Goal: Task Accomplishment & Management: Complete application form

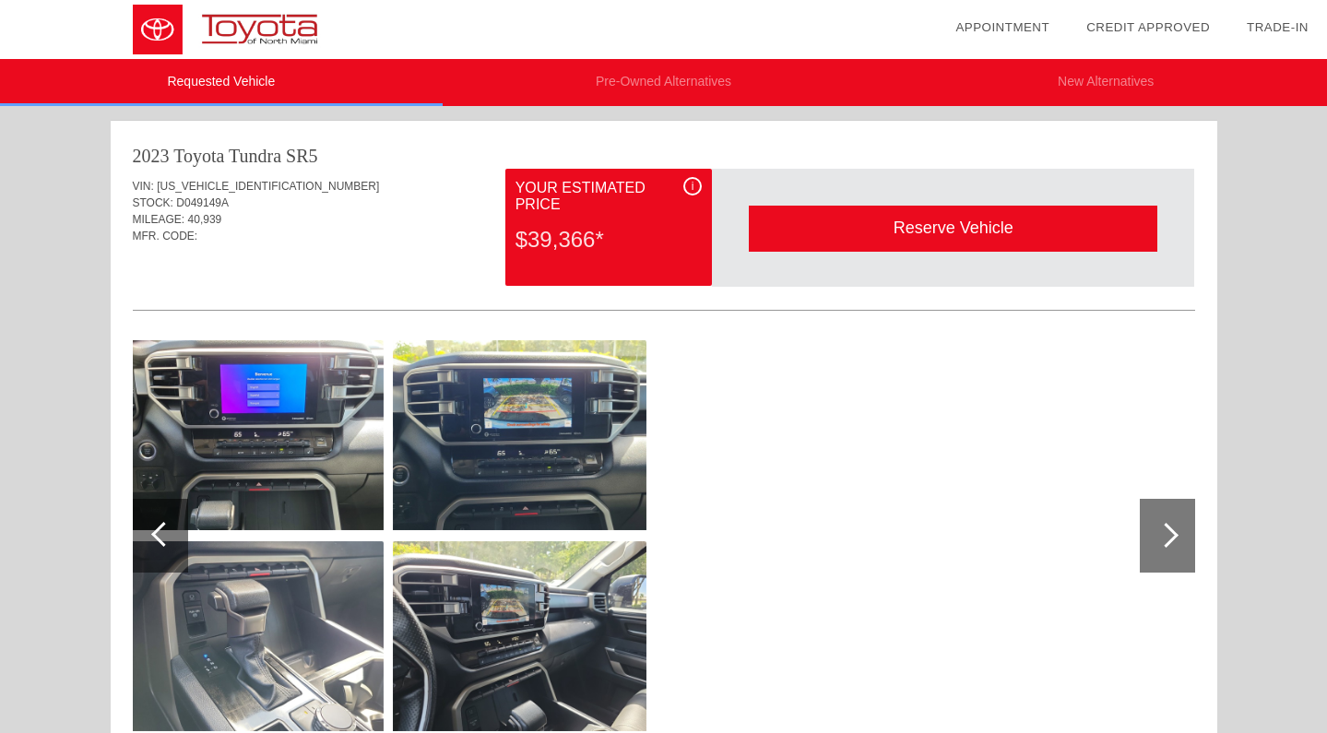
click at [264, 456] on img at bounding box center [257, 435] width 254 height 190
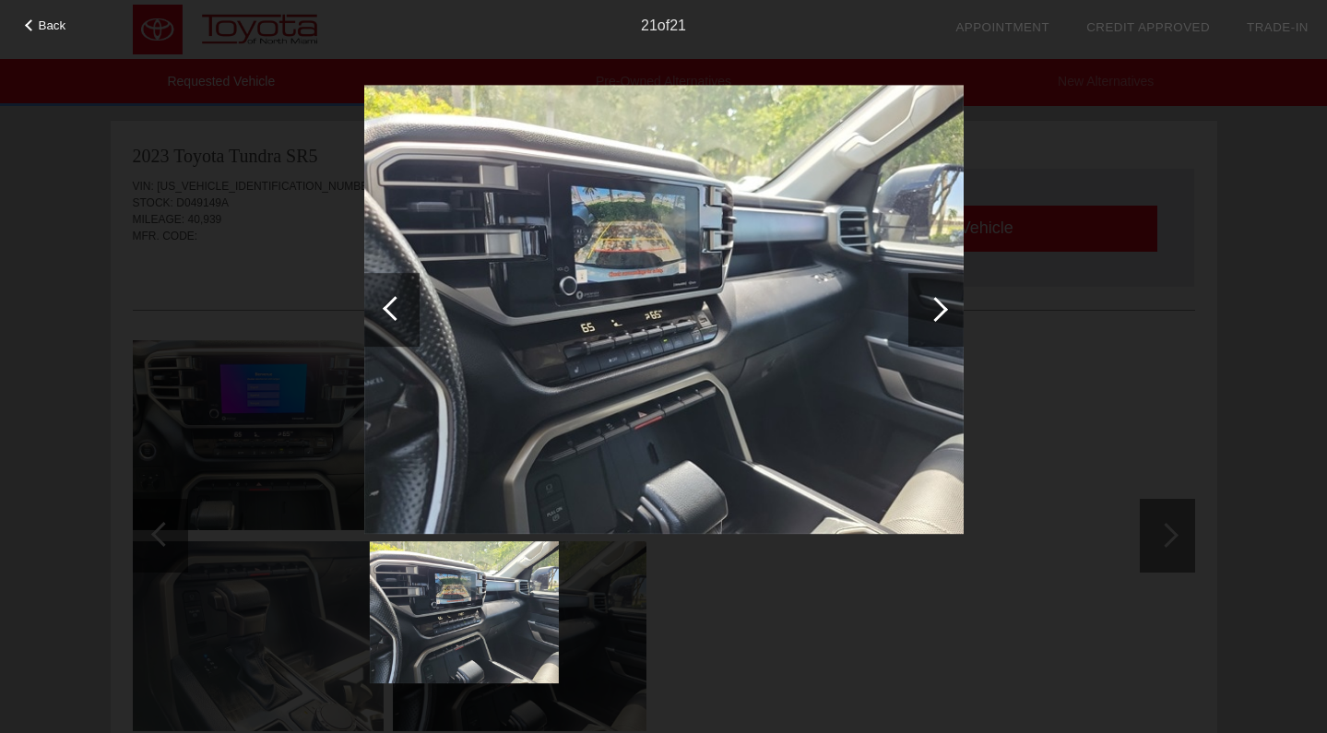
click at [376, 333] on div at bounding box center [391, 310] width 55 height 74
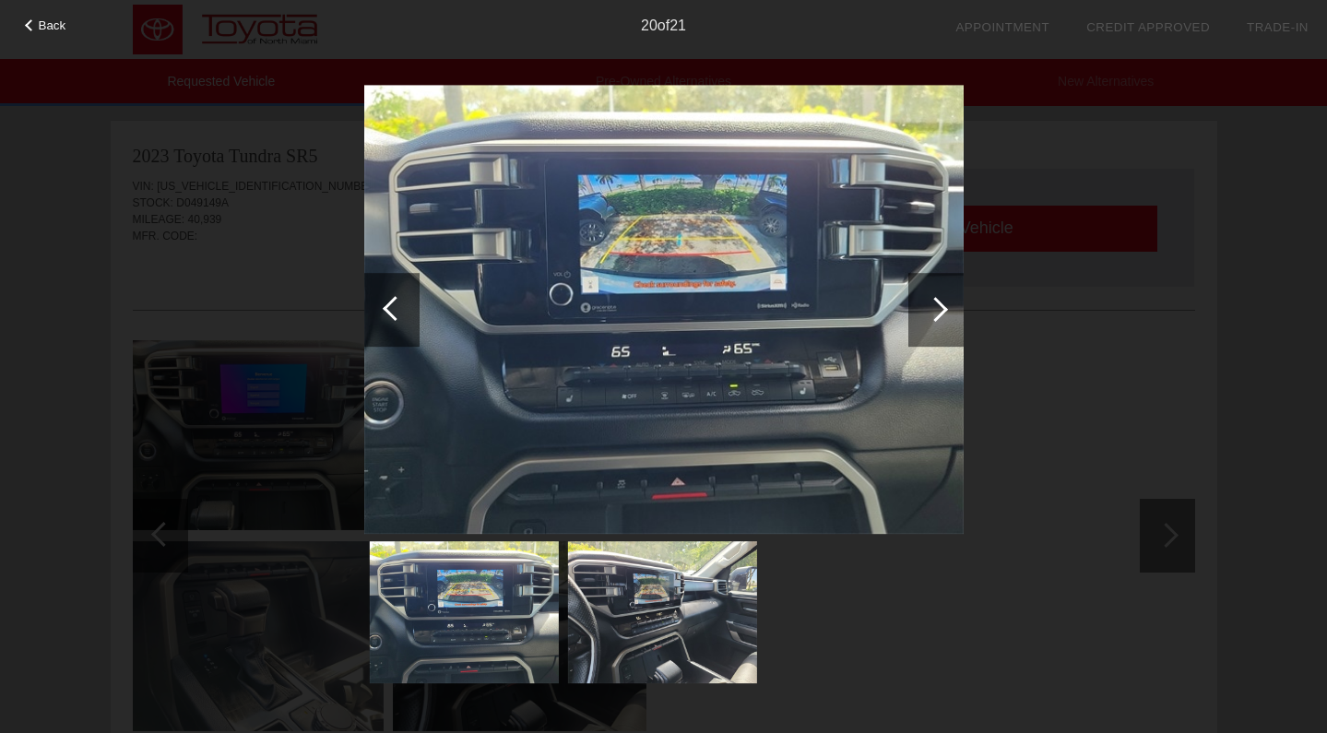
click at [378, 324] on div at bounding box center [391, 310] width 55 height 74
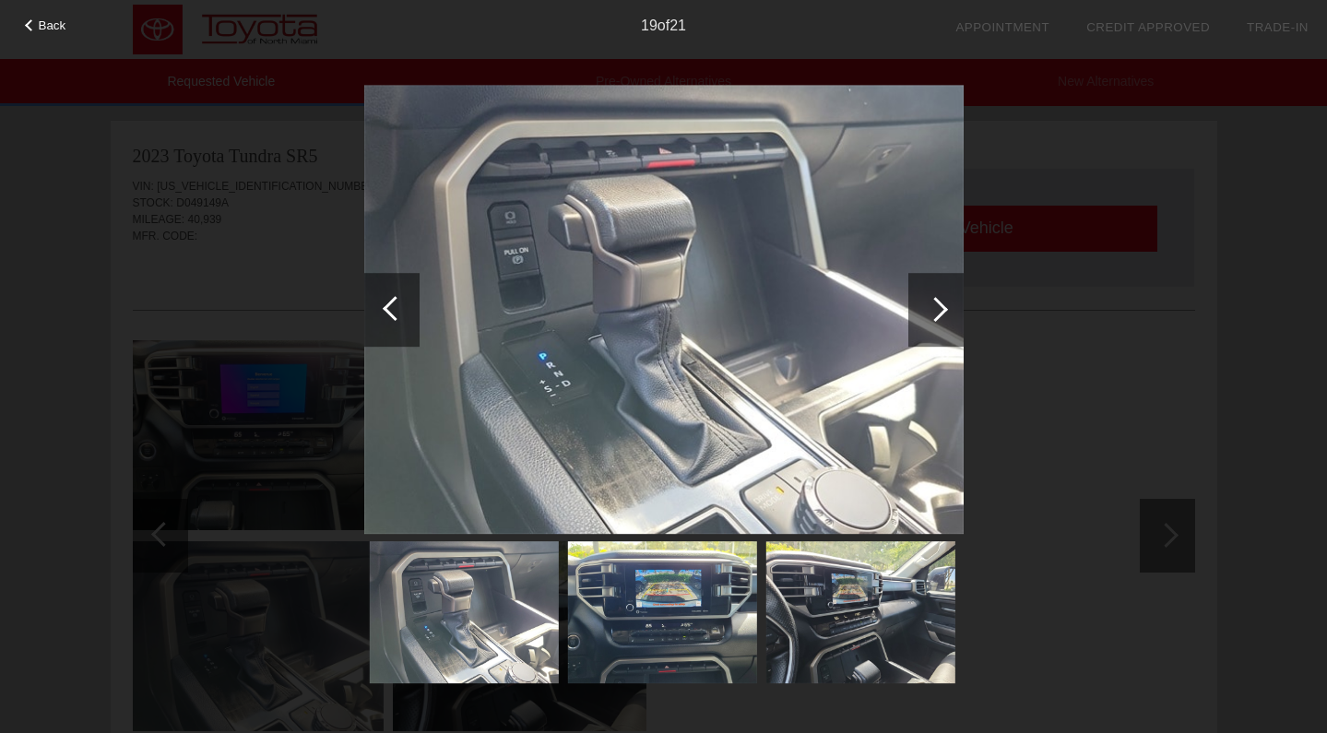
click at [379, 323] on div at bounding box center [391, 310] width 55 height 74
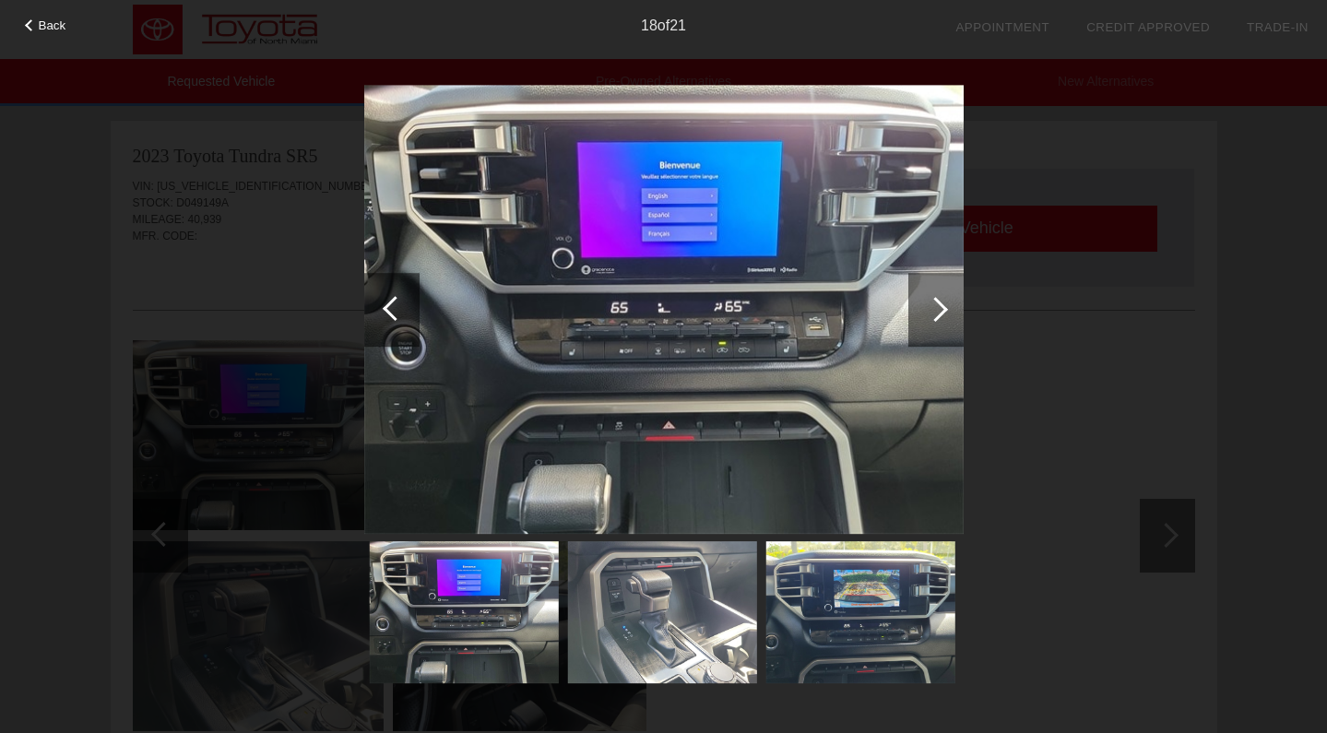
click at [379, 323] on div at bounding box center [391, 310] width 55 height 74
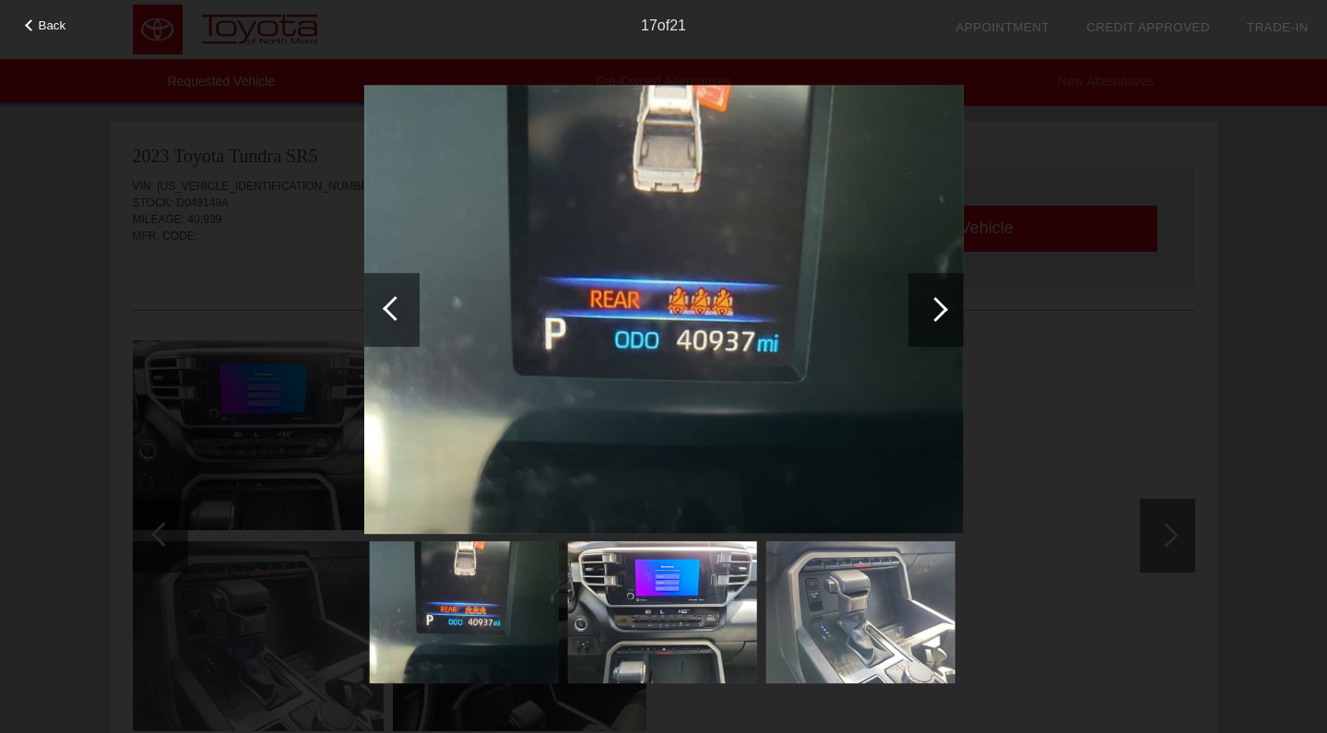
click at [379, 323] on div at bounding box center [391, 310] width 55 height 74
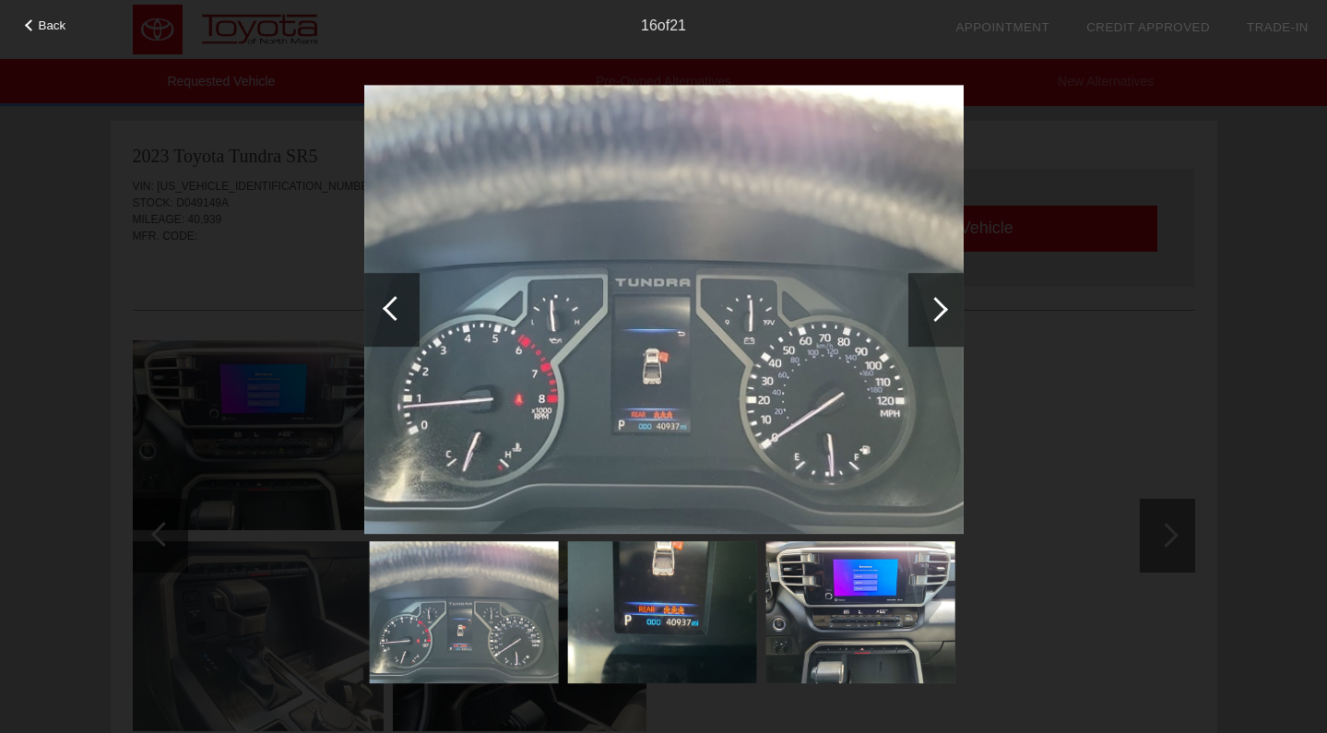
click at [379, 323] on div at bounding box center [391, 310] width 55 height 74
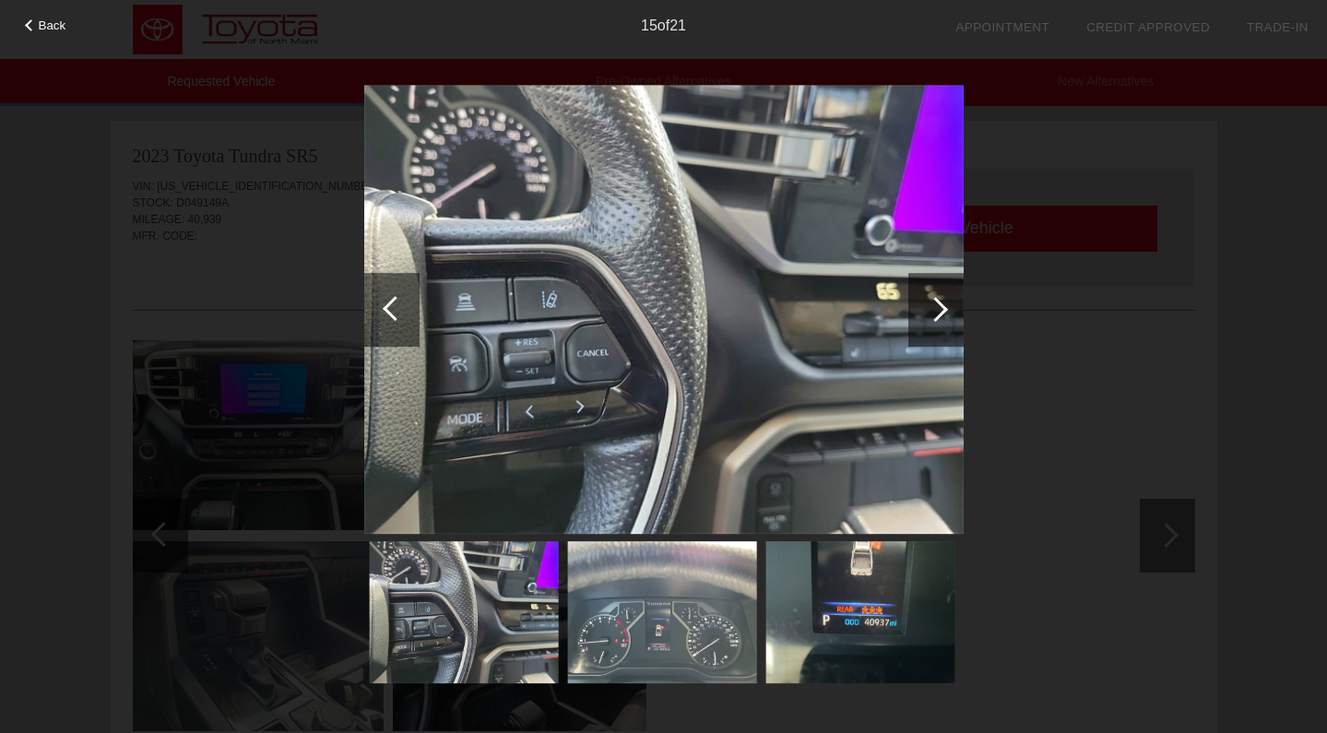
click at [379, 323] on div at bounding box center [391, 310] width 55 height 74
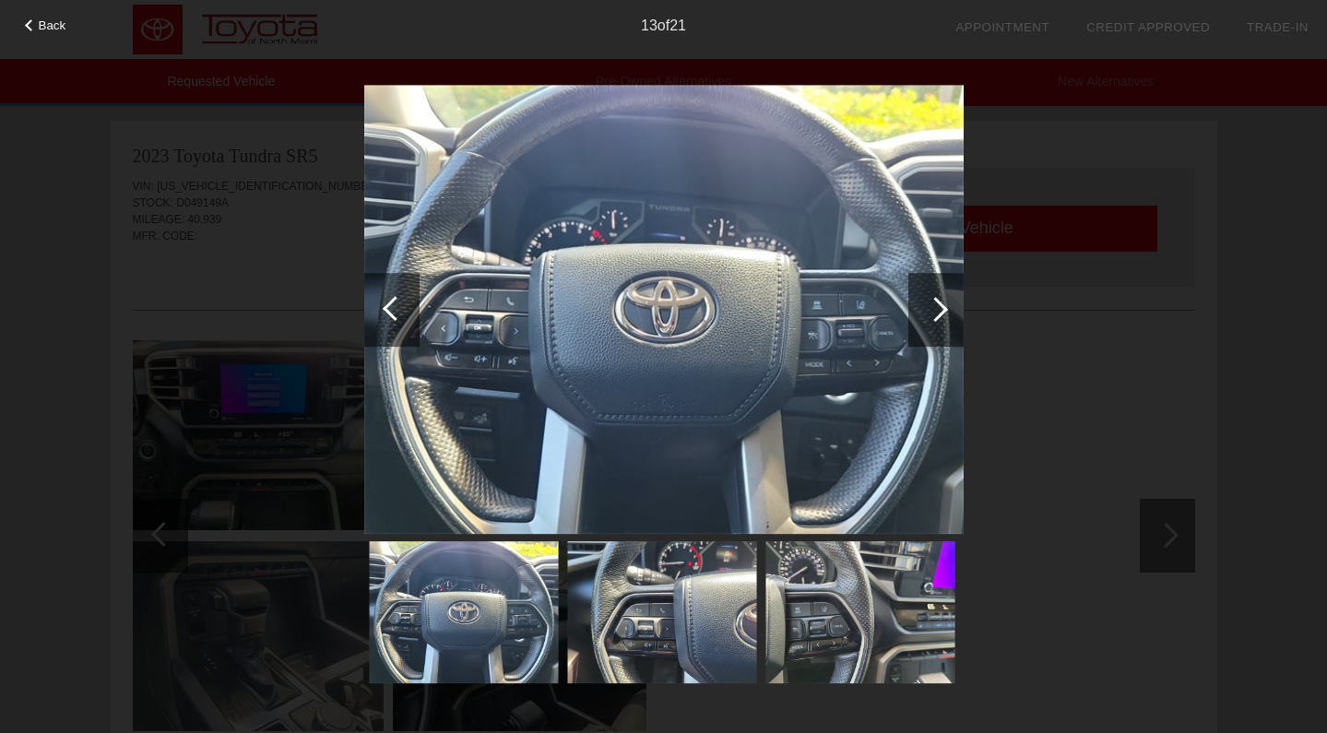
click at [379, 323] on div at bounding box center [391, 310] width 55 height 74
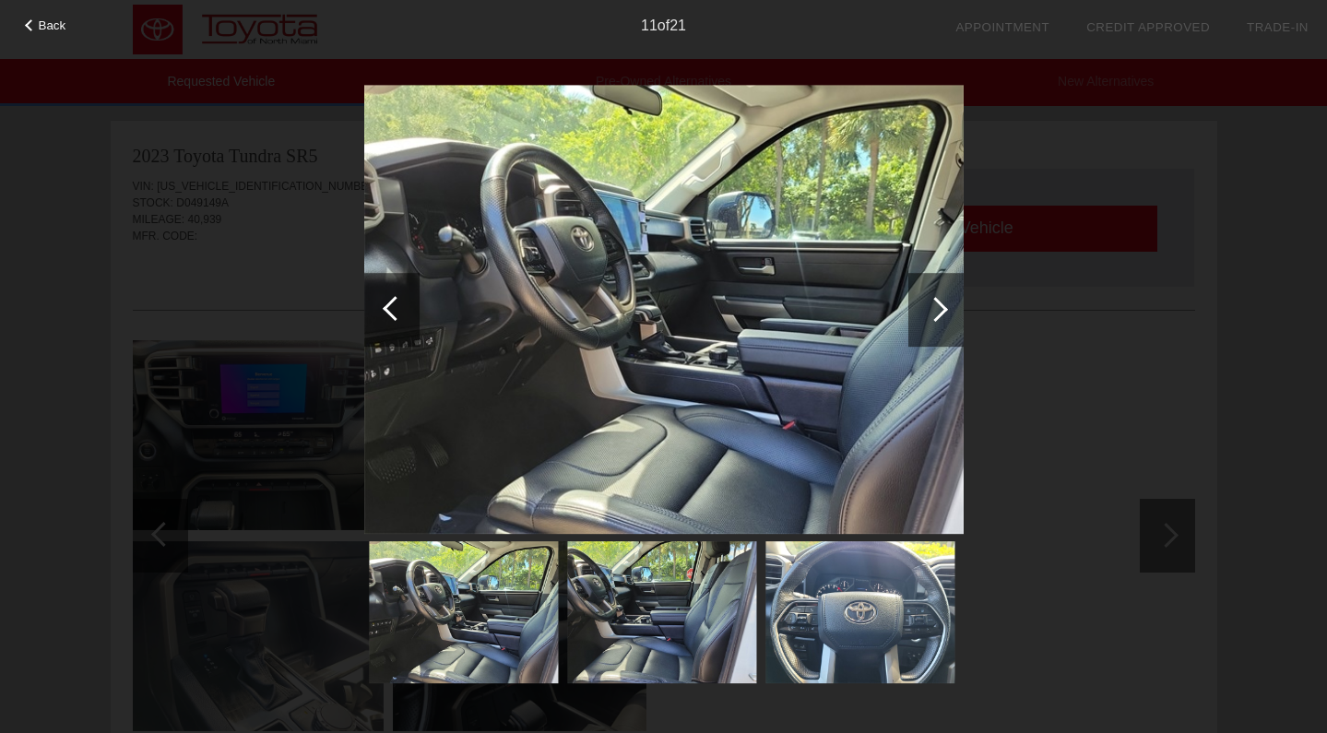
click at [379, 323] on div at bounding box center [391, 310] width 55 height 74
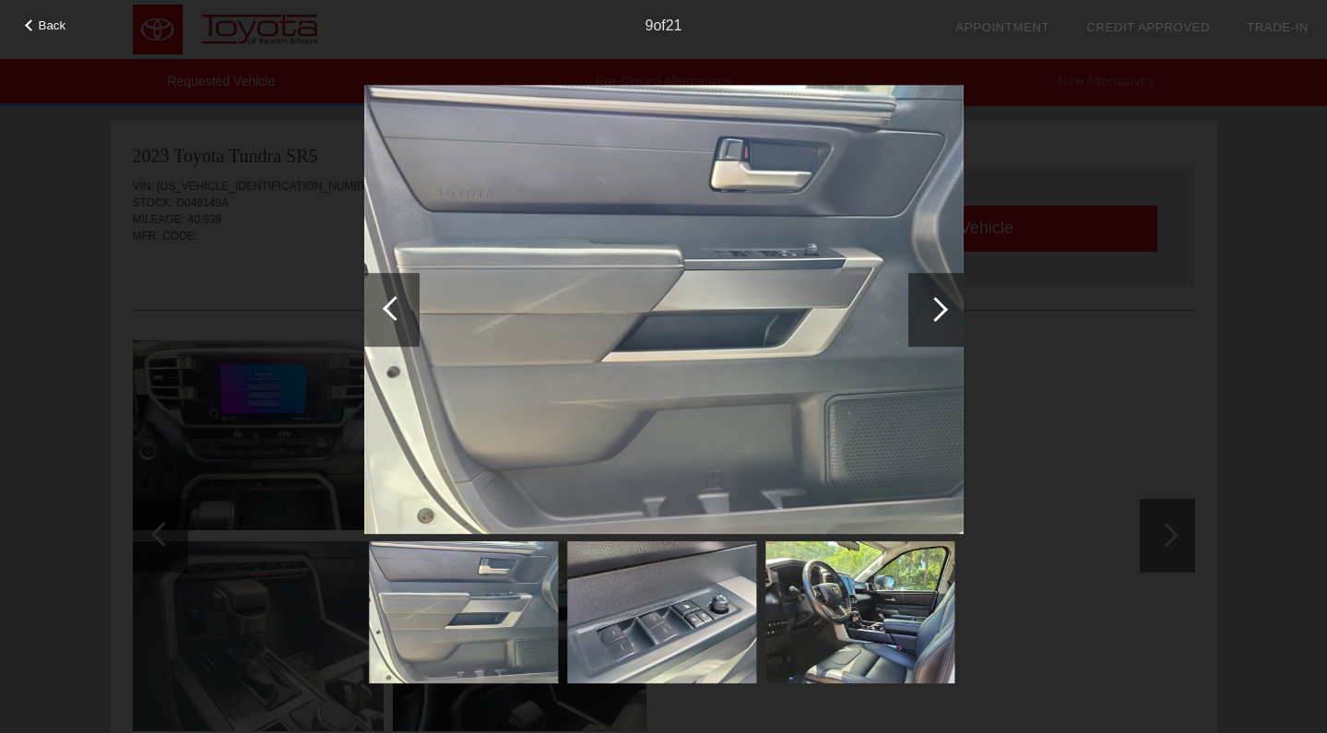
click at [379, 323] on div at bounding box center [391, 310] width 55 height 74
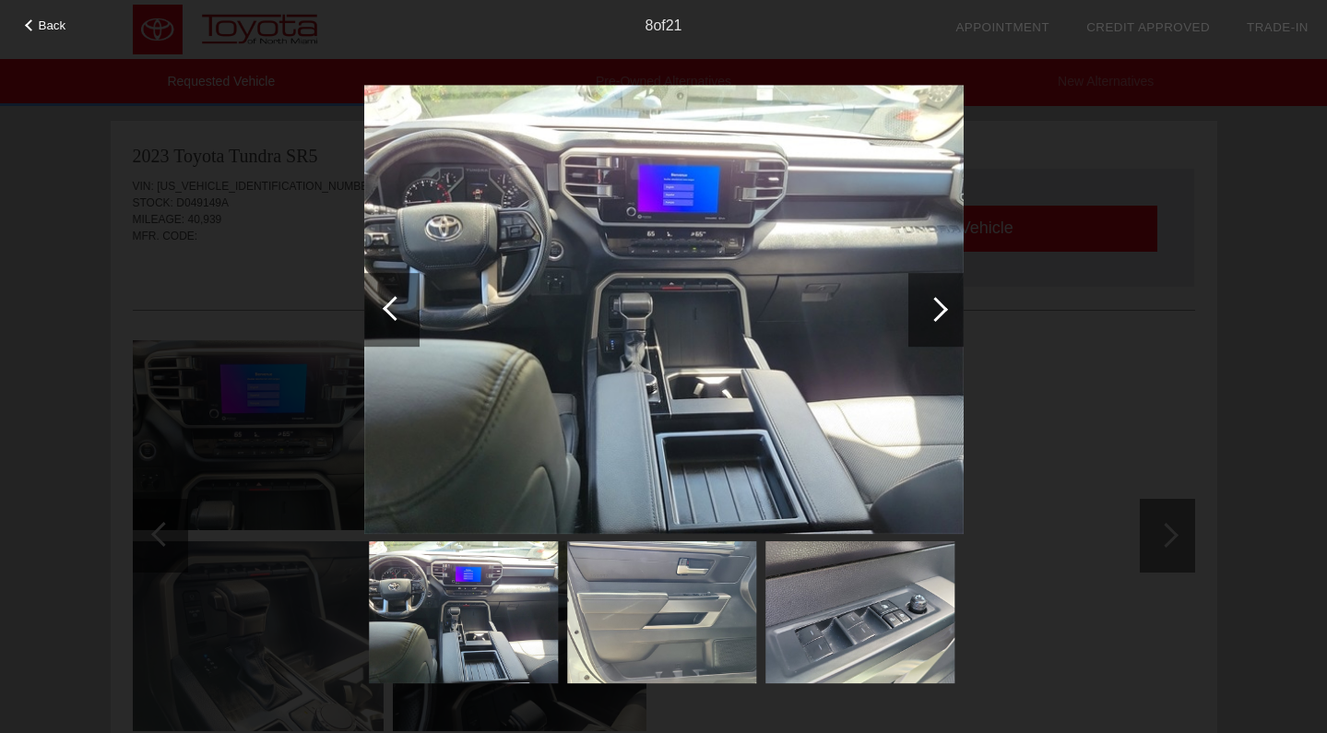
click at [379, 323] on div at bounding box center [391, 310] width 55 height 74
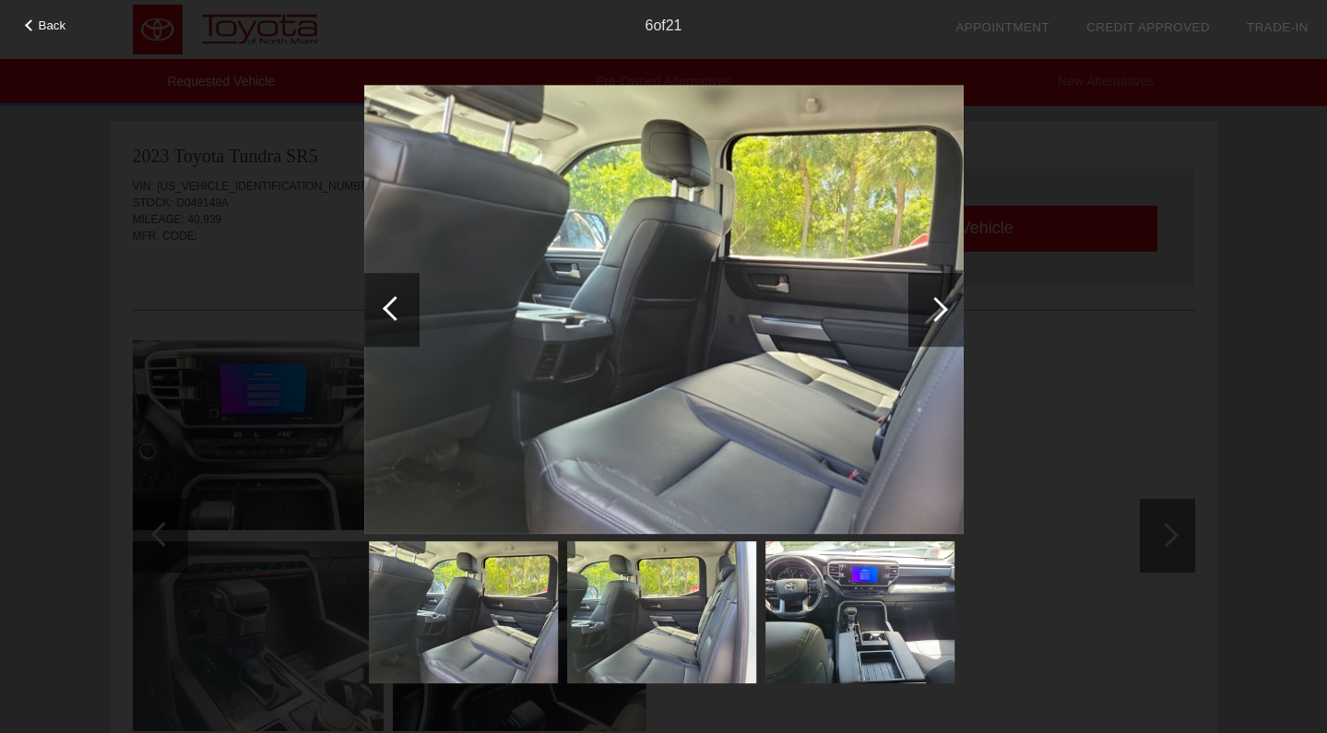
click at [379, 323] on div at bounding box center [391, 310] width 55 height 74
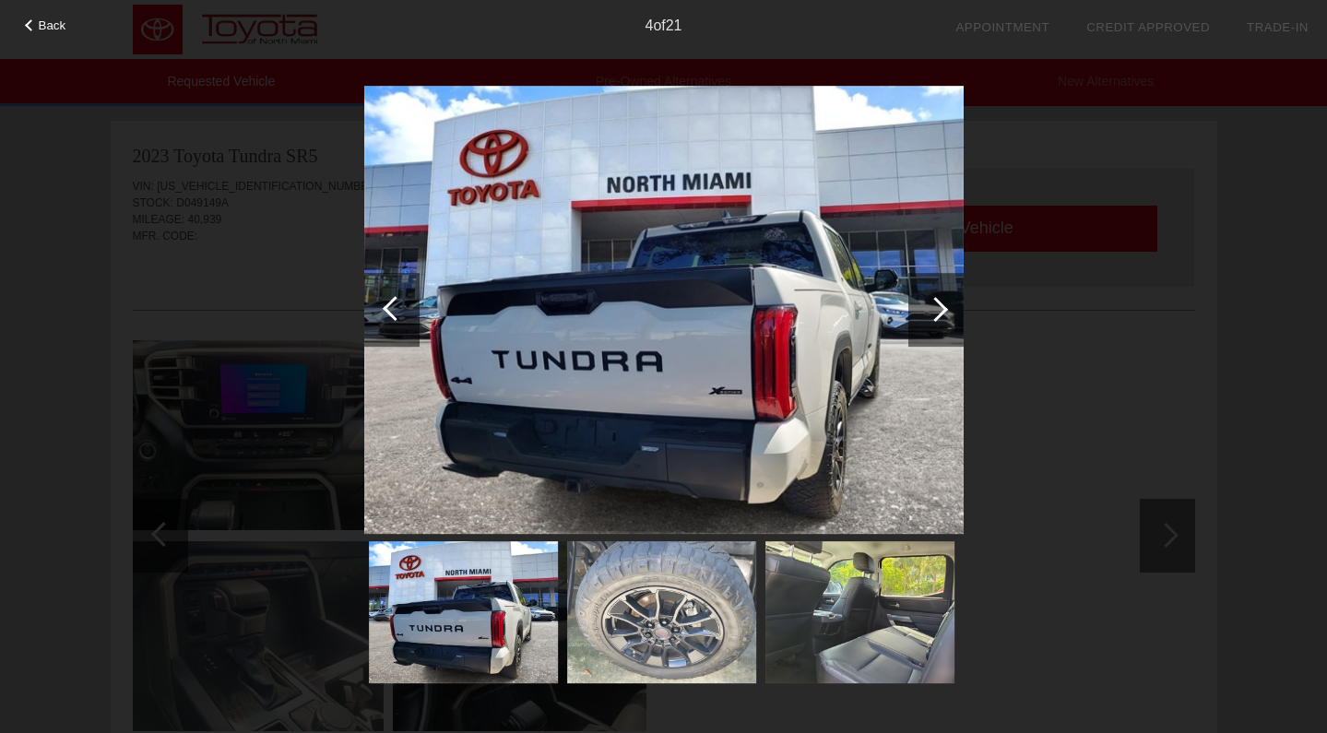
click at [379, 323] on div at bounding box center [391, 310] width 55 height 74
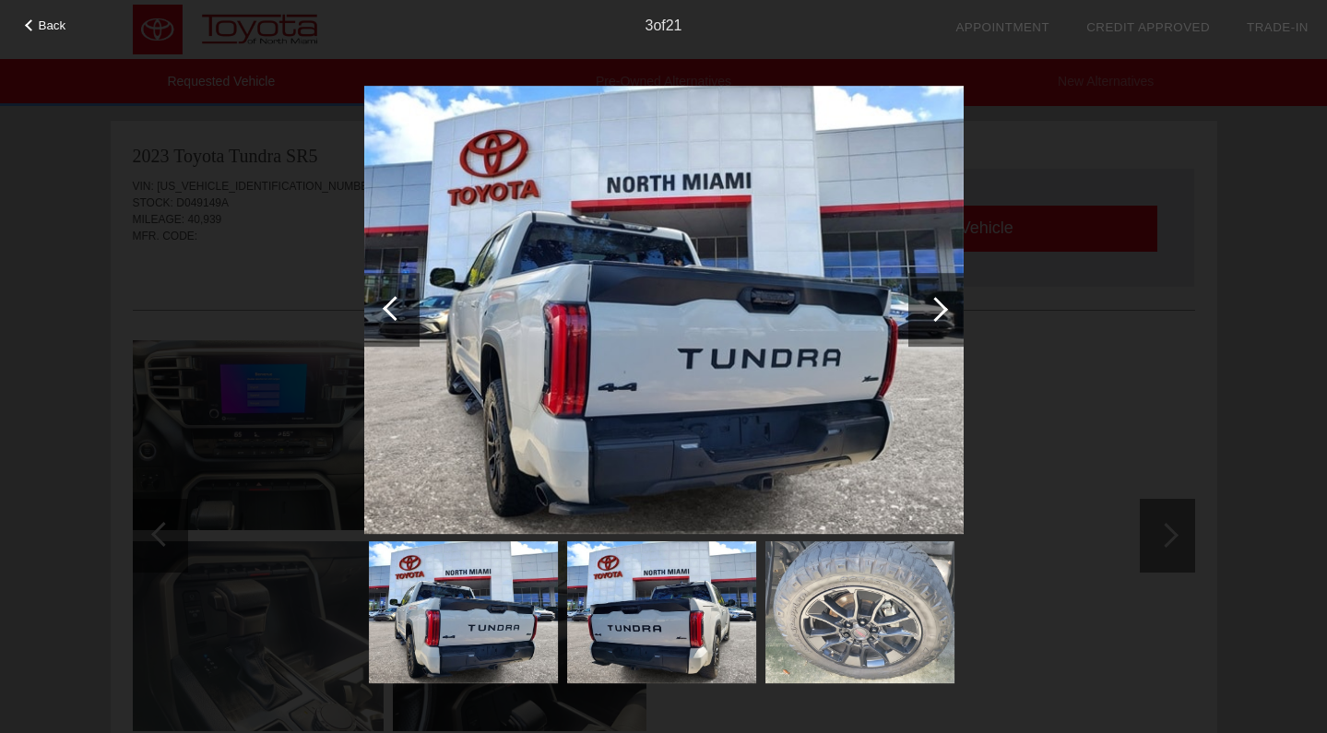
click at [379, 323] on div at bounding box center [391, 310] width 55 height 74
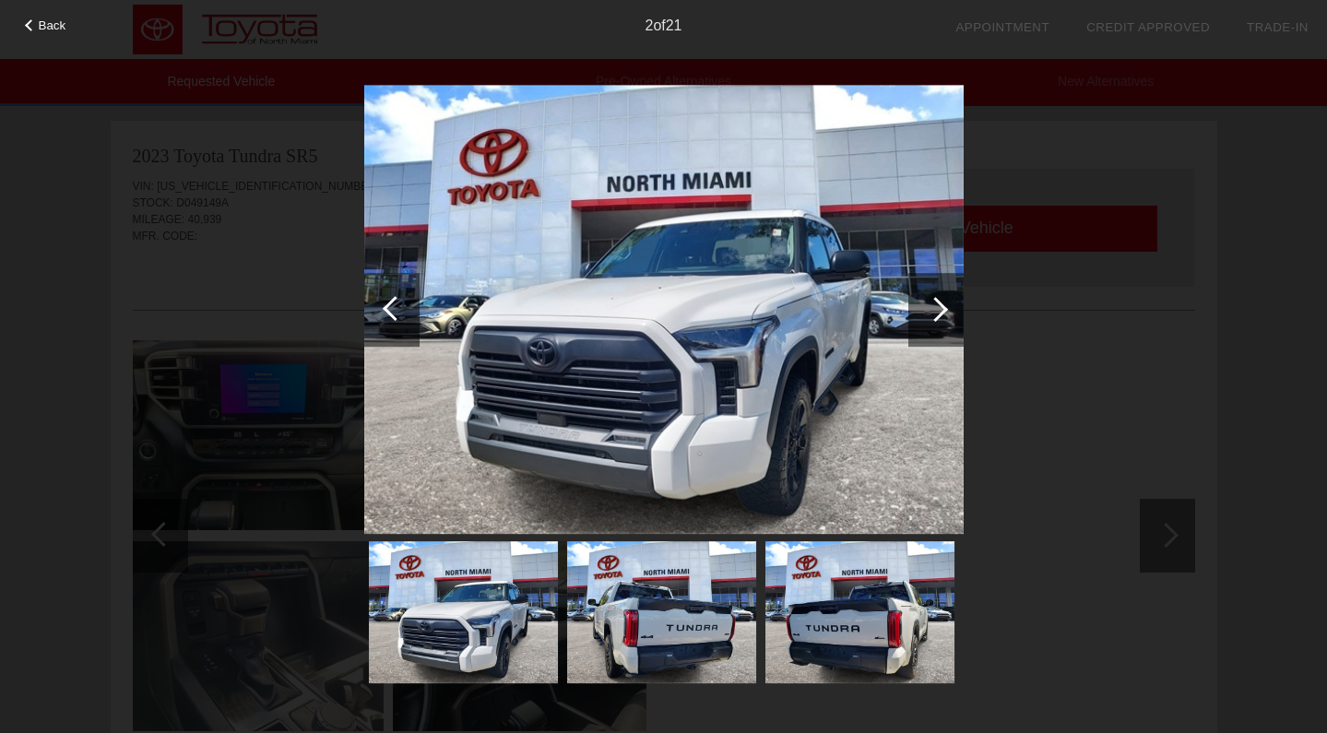
click at [379, 323] on div at bounding box center [391, 310] width 55 height 74
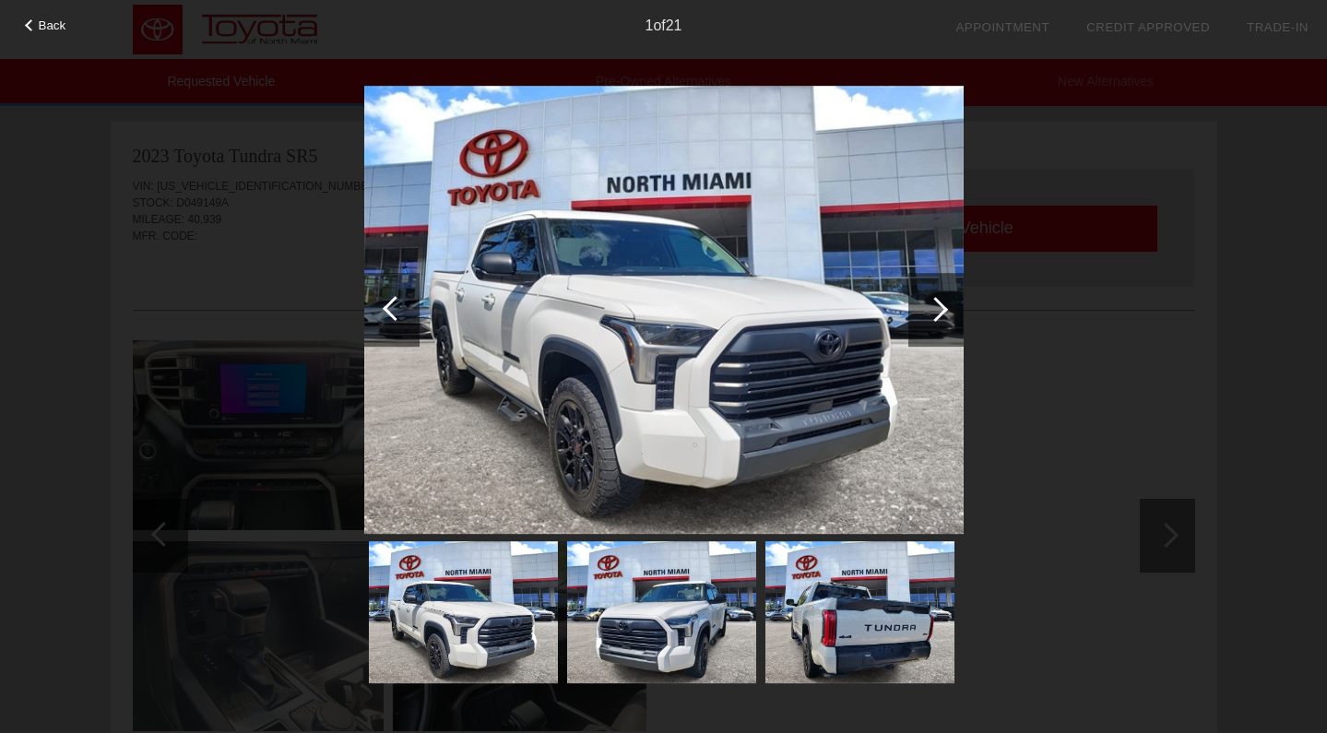
click at [378, 323] on div at bounding box center [391, 310] width 55 height 74
click at [926, 325] on div at bounding box center [935, 310] width 55 height 74
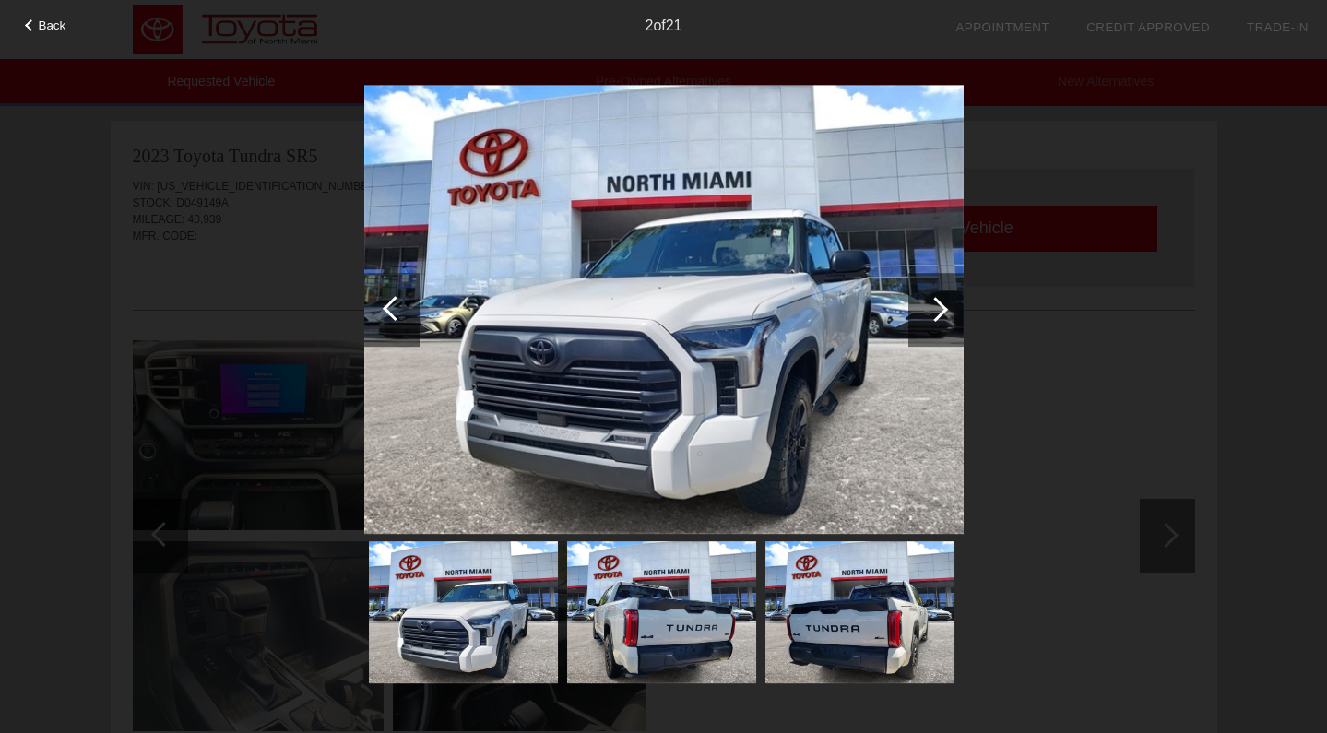
click at [932, 318] on div at bounding box center [935, 309] width 25 height 25
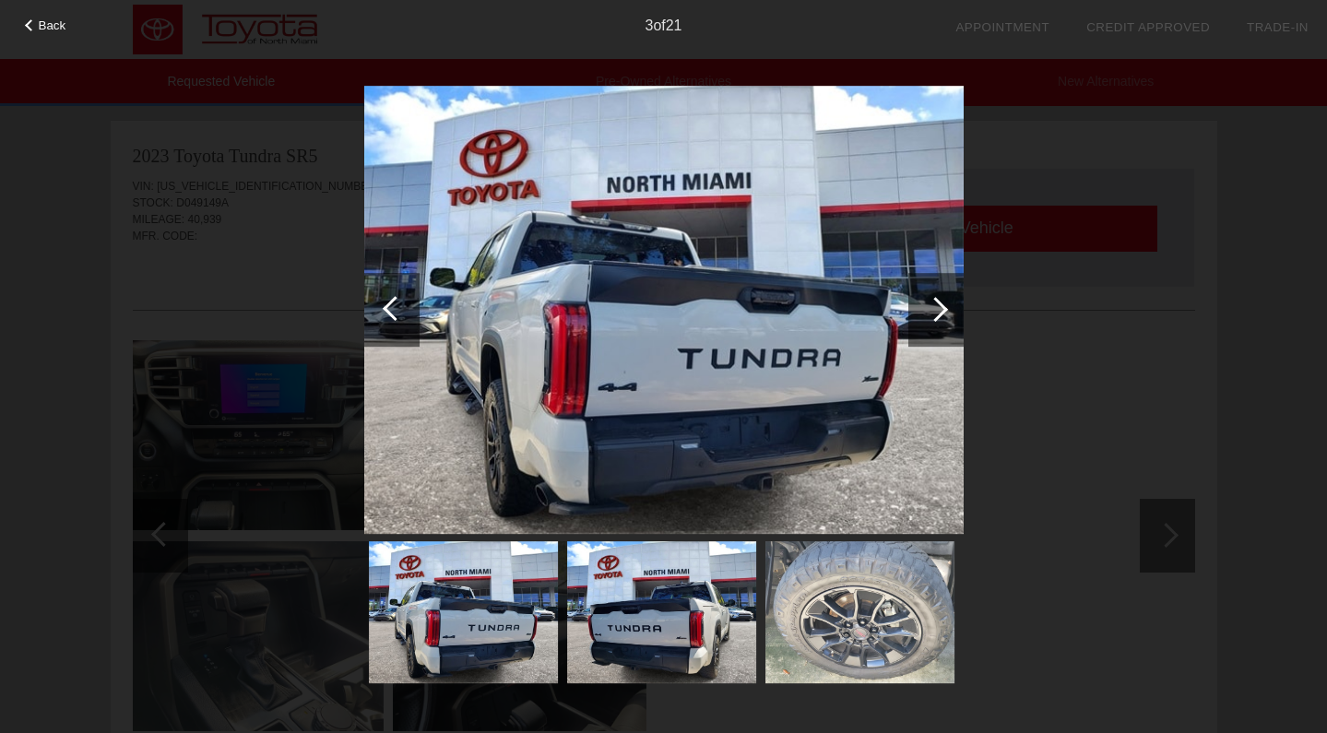
click at [932, 318] on div at bounding box center [935, 309] width 25 height 25
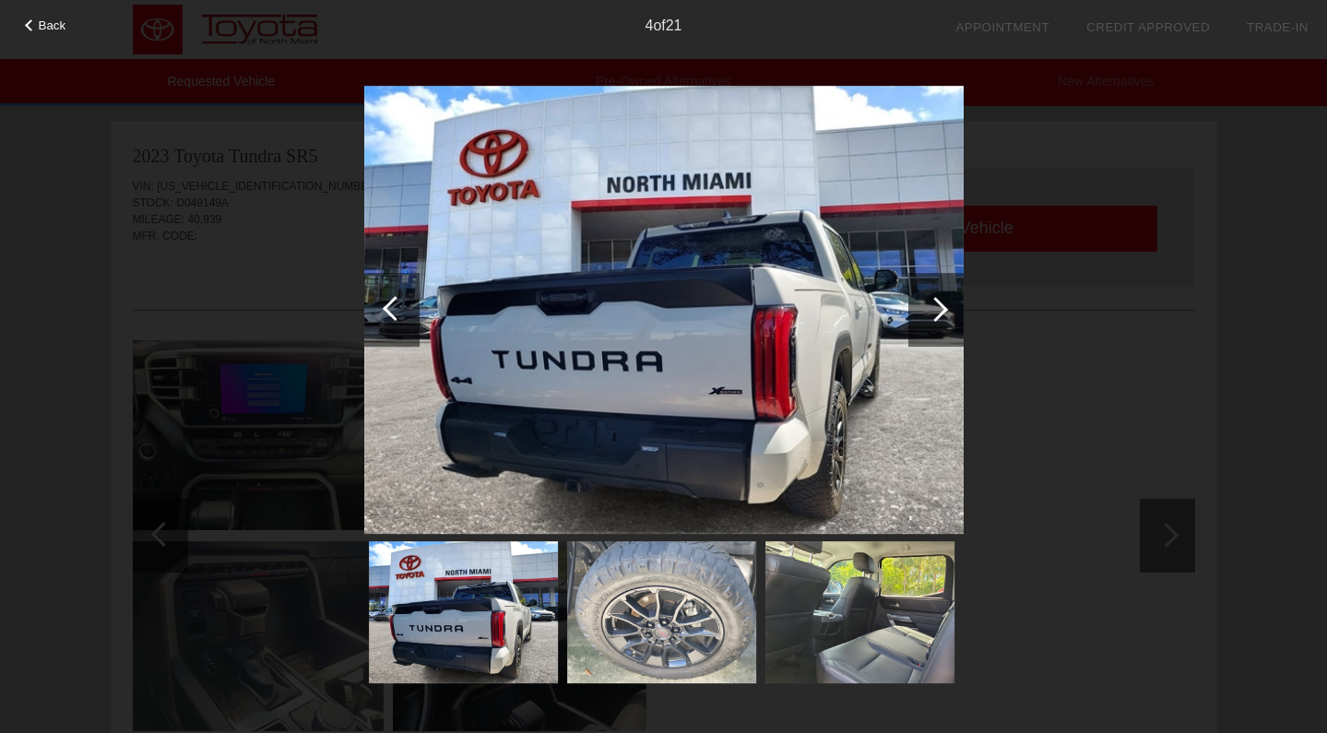
click at [932, 318] on div at bounding box center [935, 309] width 25 height 25
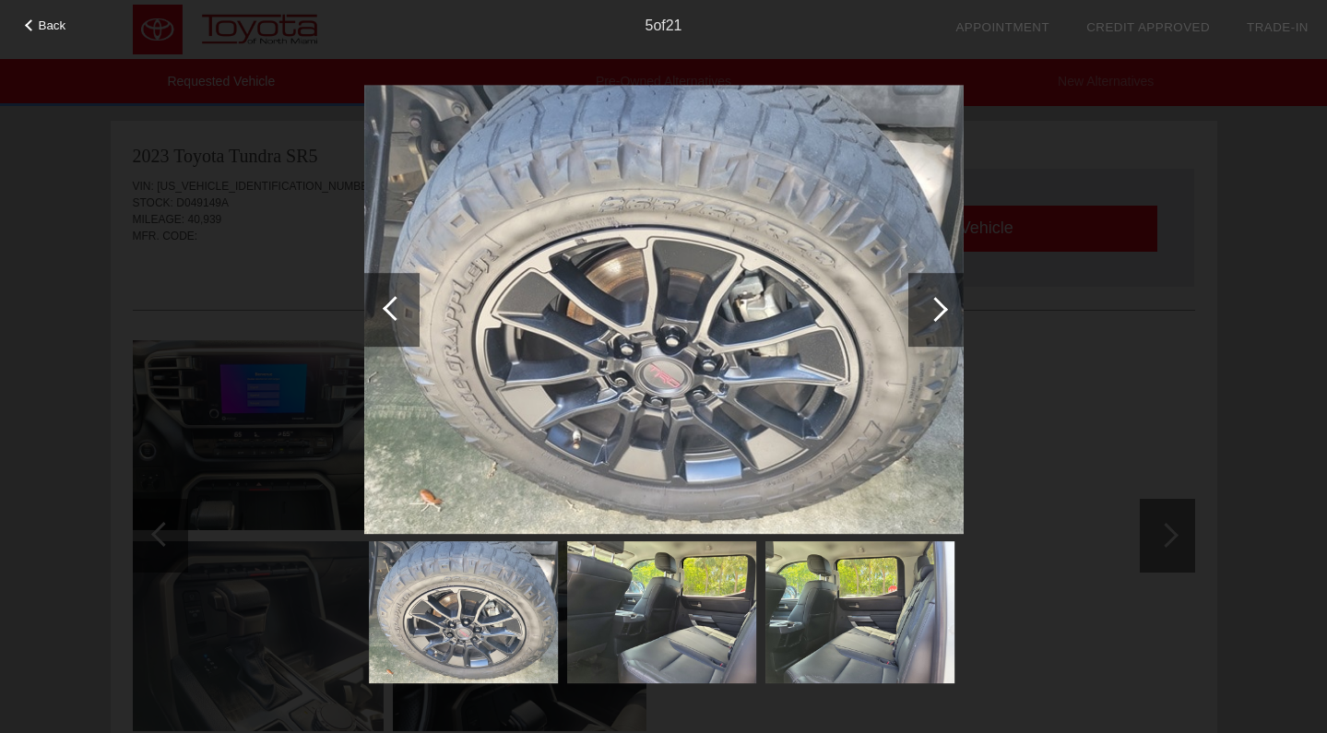
click at [932, 317] on div at bounding box center [935, 309] width 25 height 25
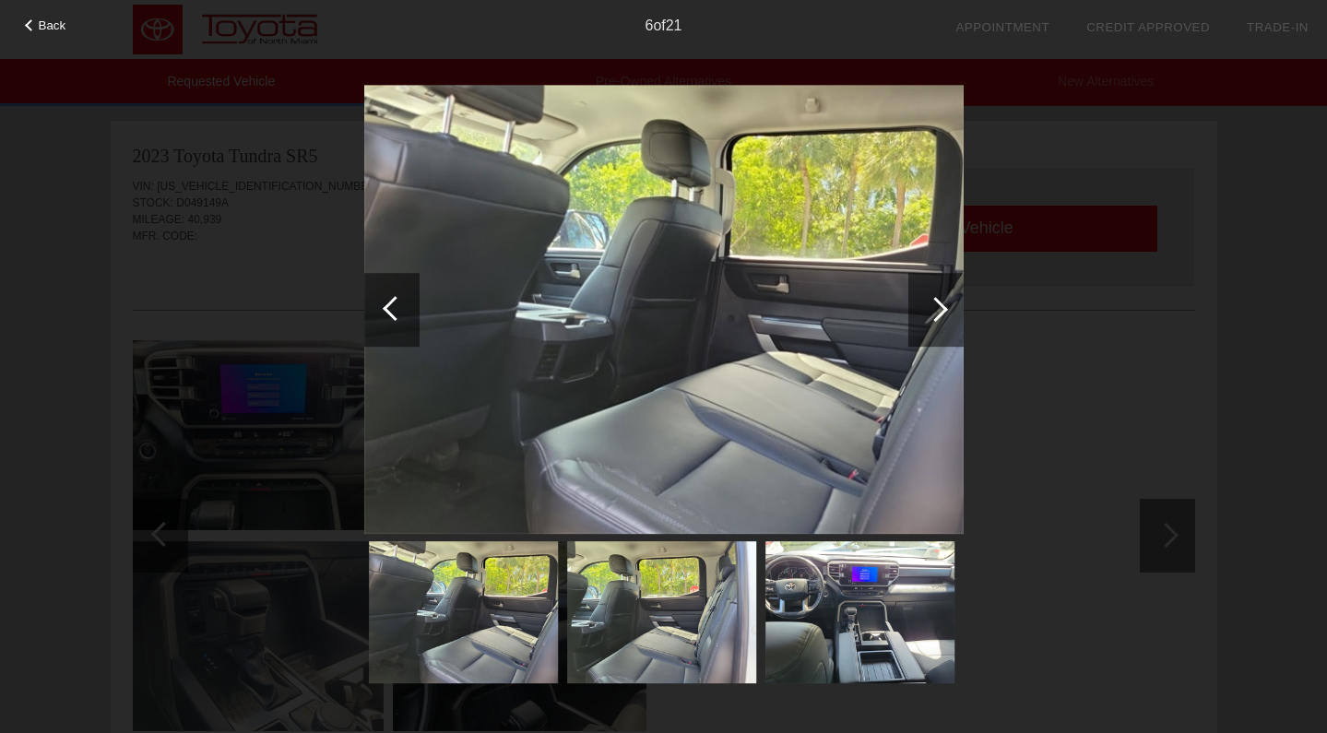
click at [932, 317] on div at bounding box center [935, 309] width 25 height 25
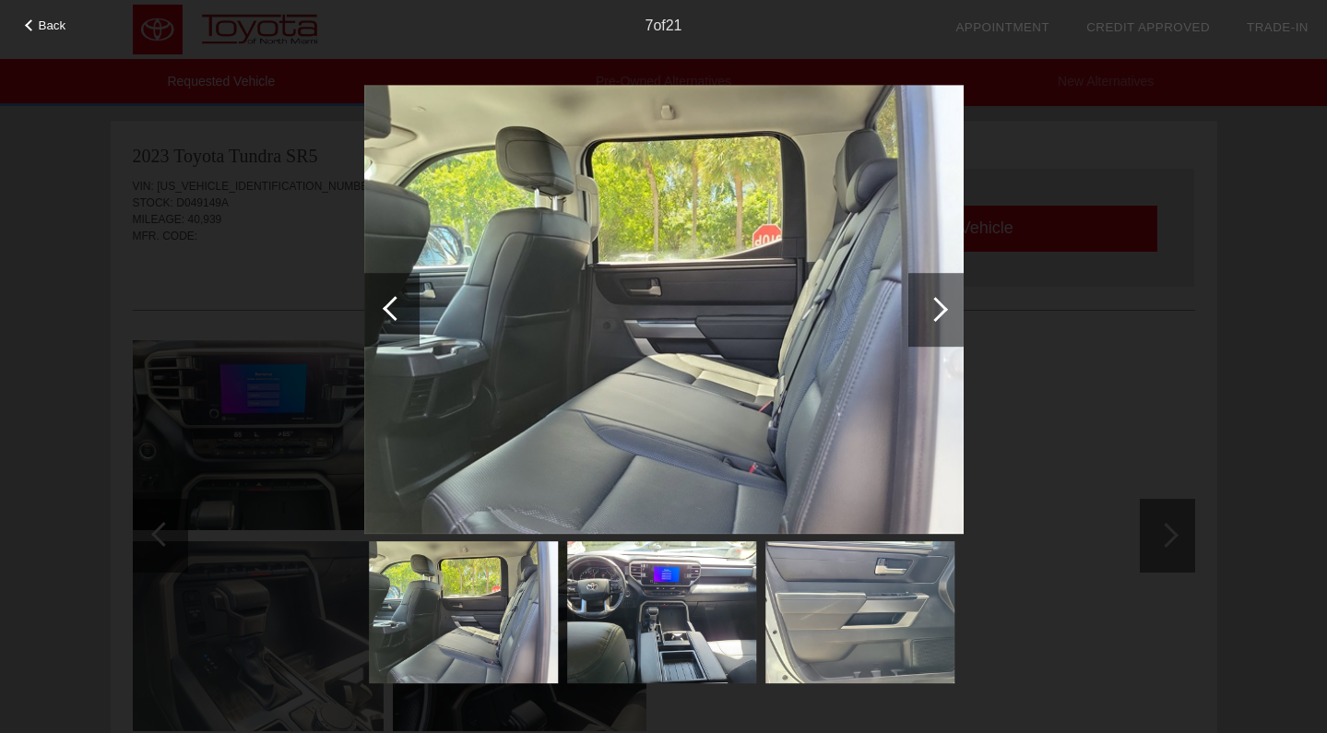
click at [933, 316] on div at bounding box center [935, 309] width 25 height 25
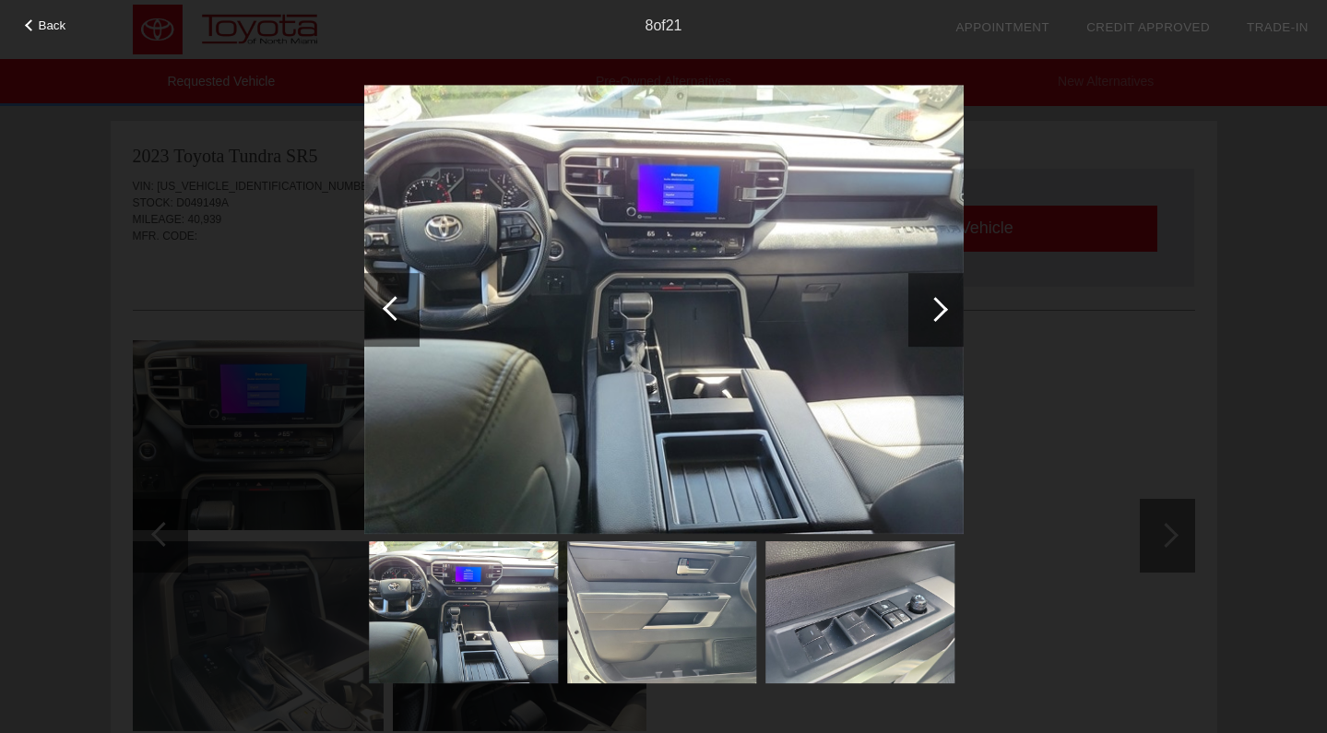
click at [933, 316] on div at bounding box center [935, 309] width 25 height 25
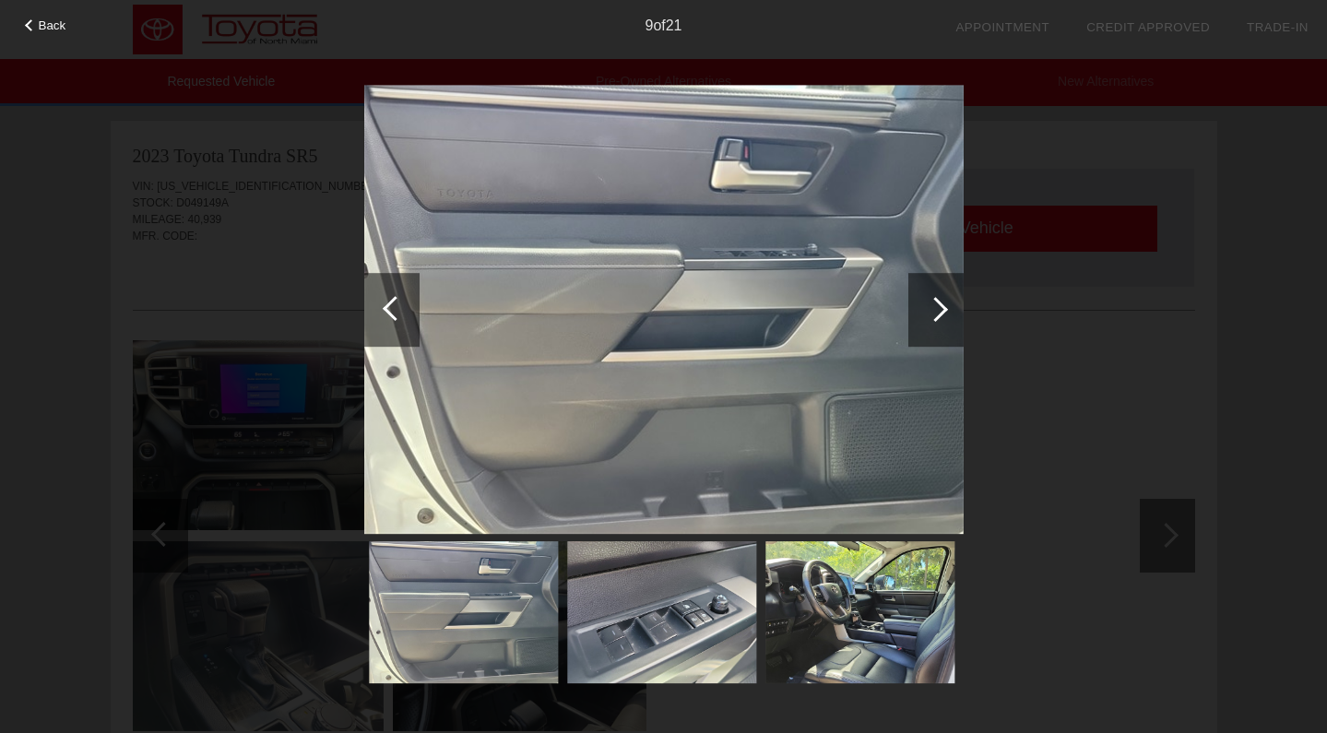
click at [933, 316] on div at bounding box center [935, 309] width 25 height 25
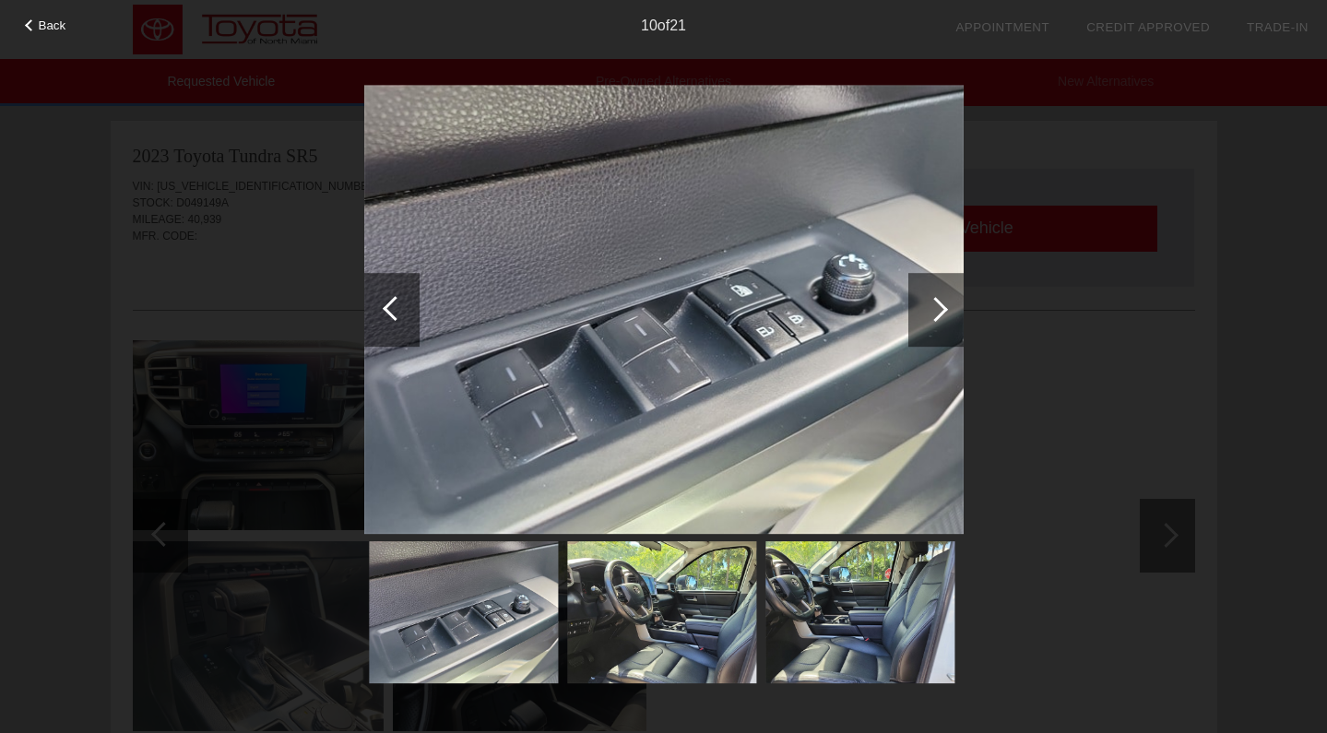
click at [933, 316] on div at bounding box center [935, 309] width 25 height 25
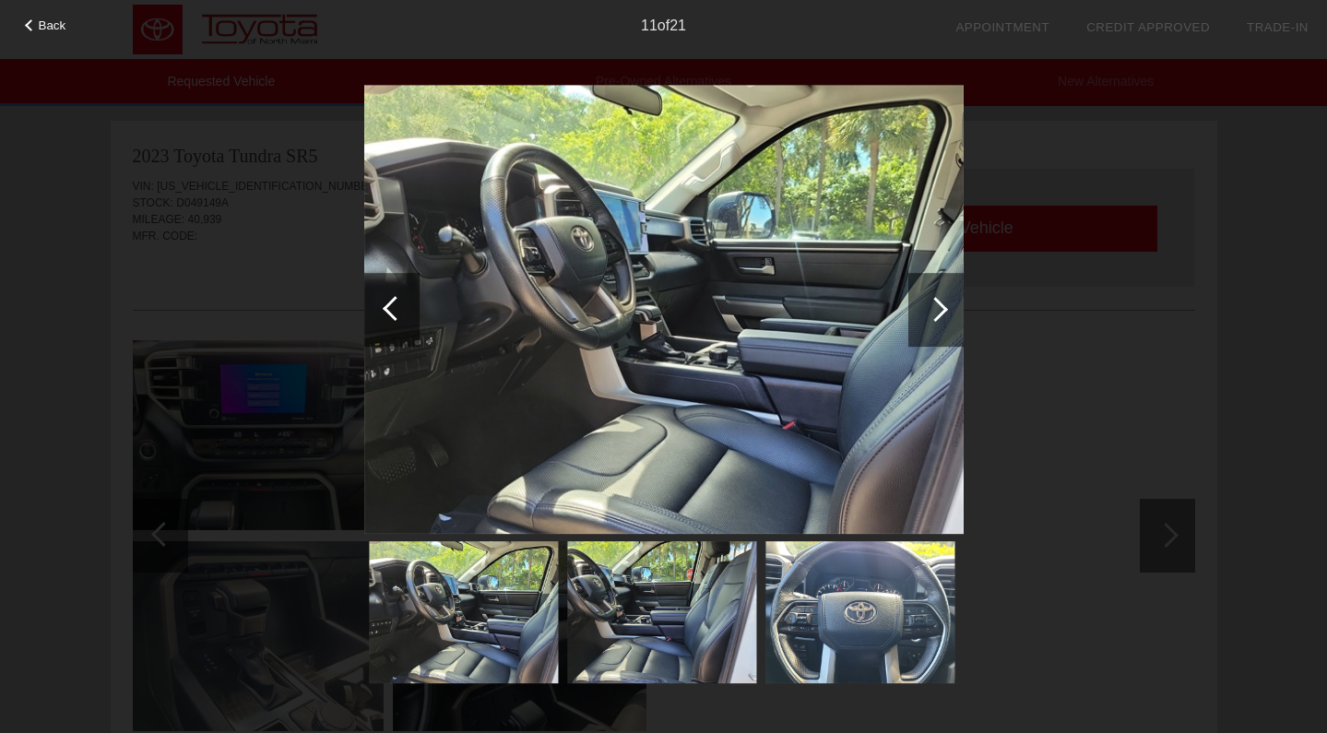
click at [932, 316] on div at bounding box center [935, 309] width 25 height 25
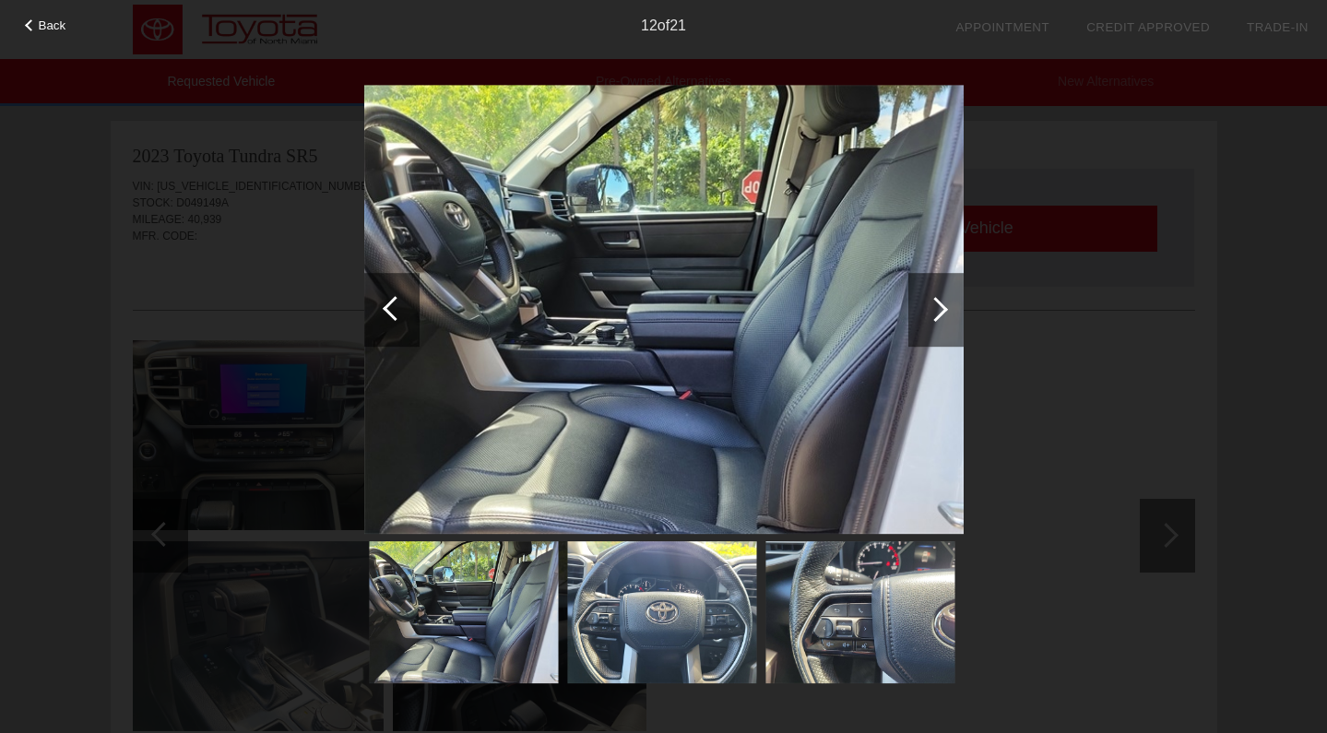
click at [932, 316] on div at bounding box center [935, 309] width 25 height 25
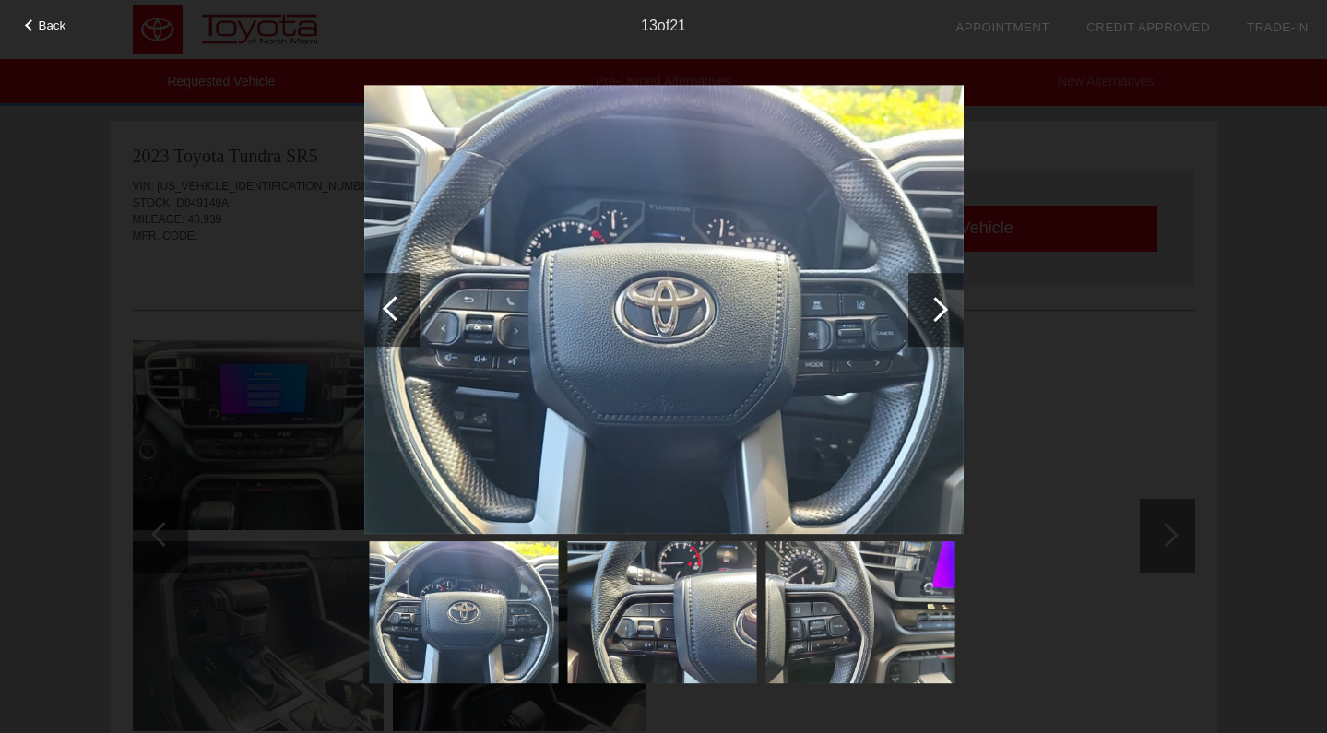
click at [932, 316] on div at bounding box center [935, 309] width 25 height 25
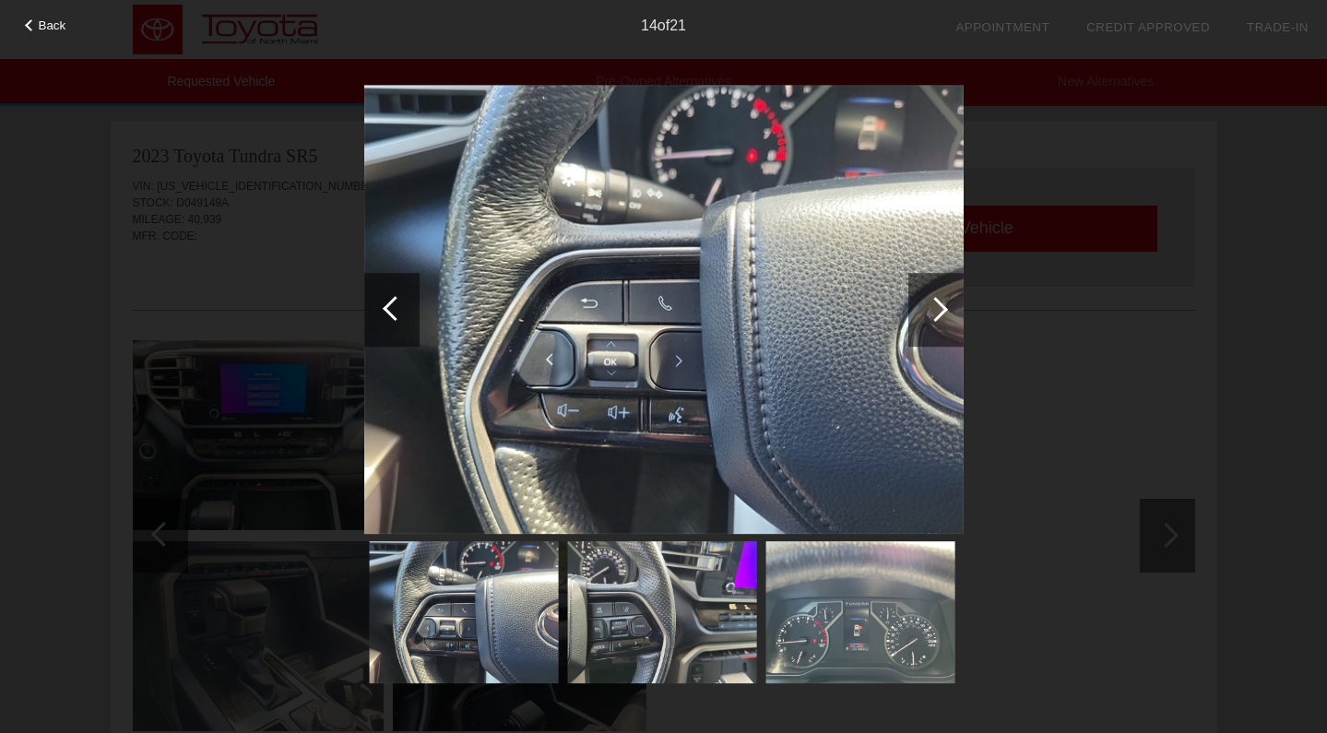
click at [932, 315] on div at bounding box center [935, 309] width 25 height 25
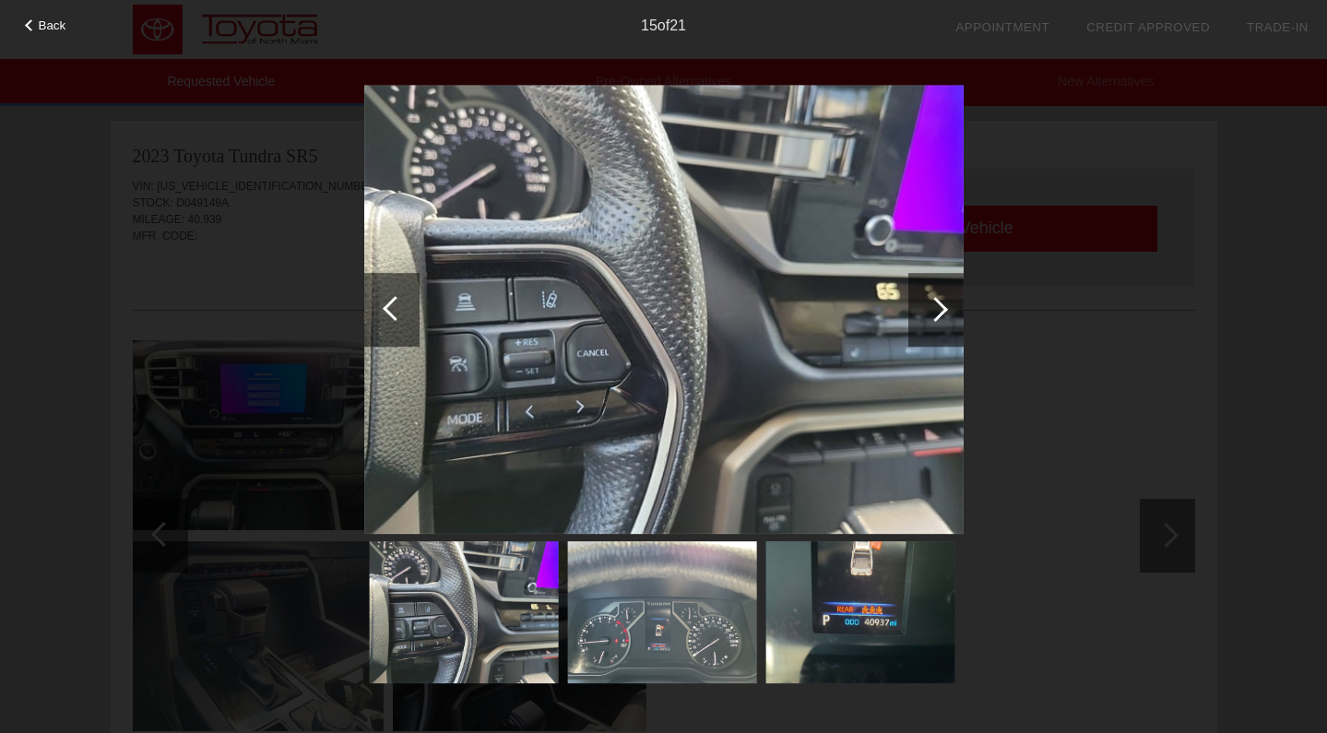
click at [932, 315] on div at bounding box center [935, 309] width 25 height 25
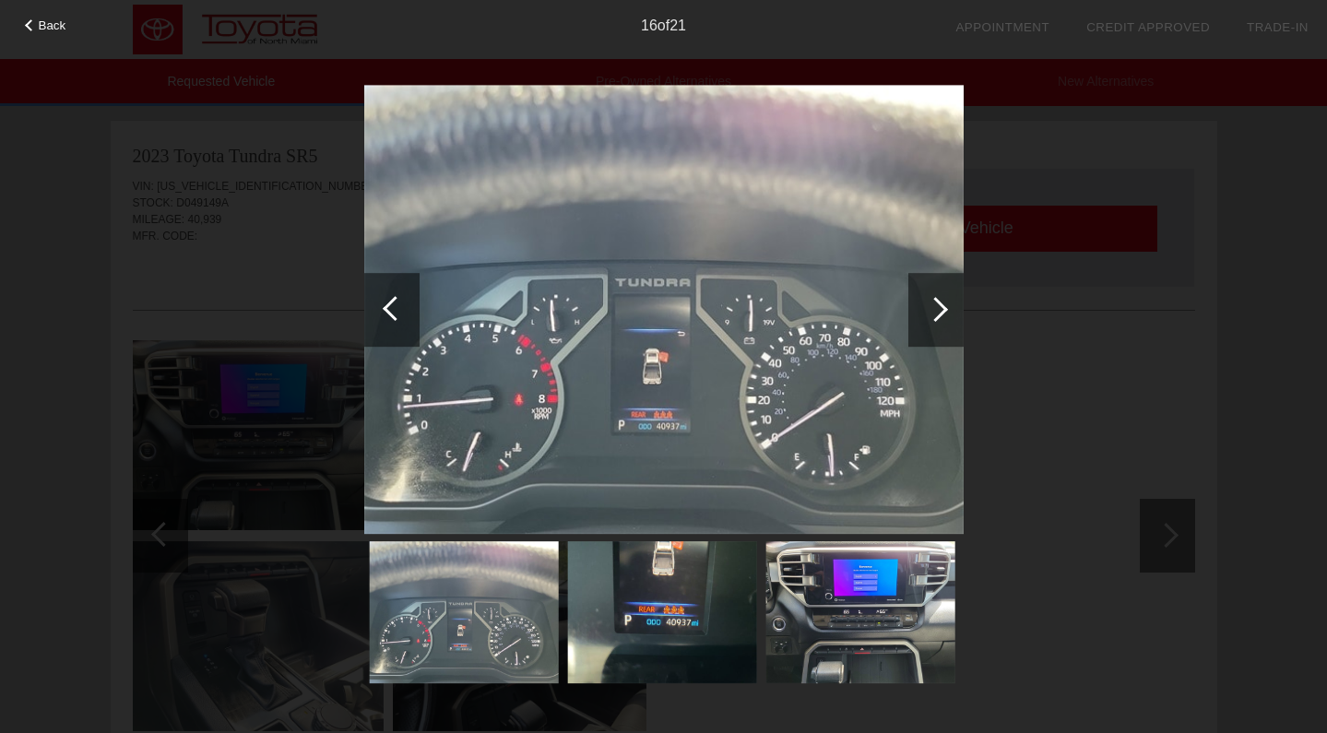
click at [932, 315] on div at bounding box center [935, 309] width 25 height 25
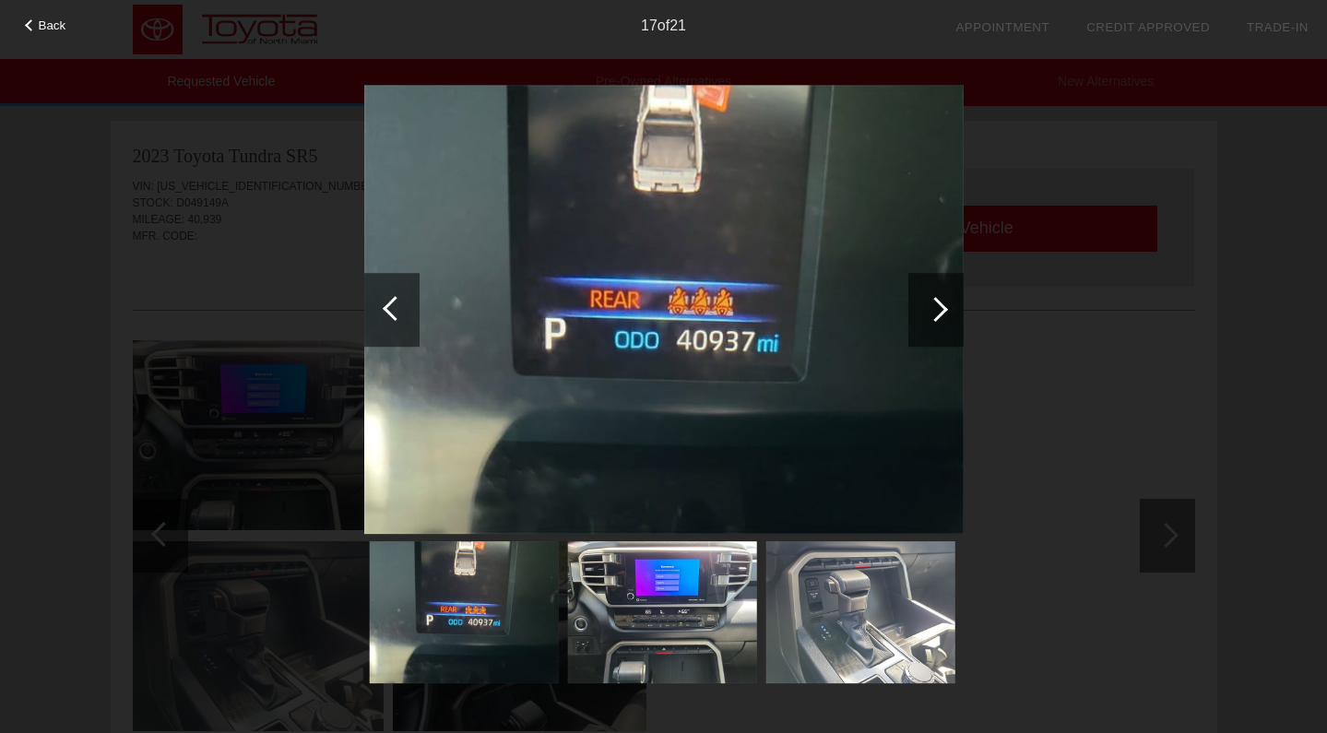
click at [932, 315] on div at bounding box center [935, 309] width 25 height 25
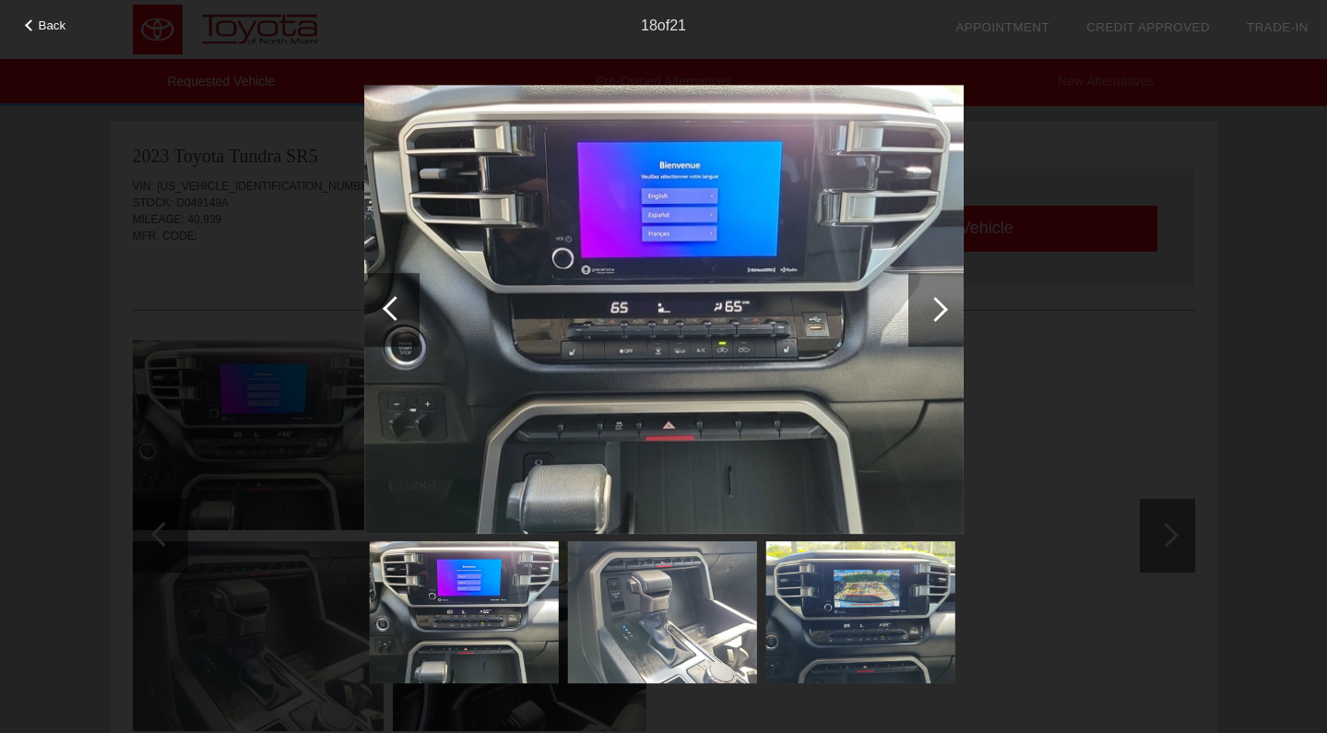
click at [932, 315] on div at bounding box center [935, 309] width 25 height 25
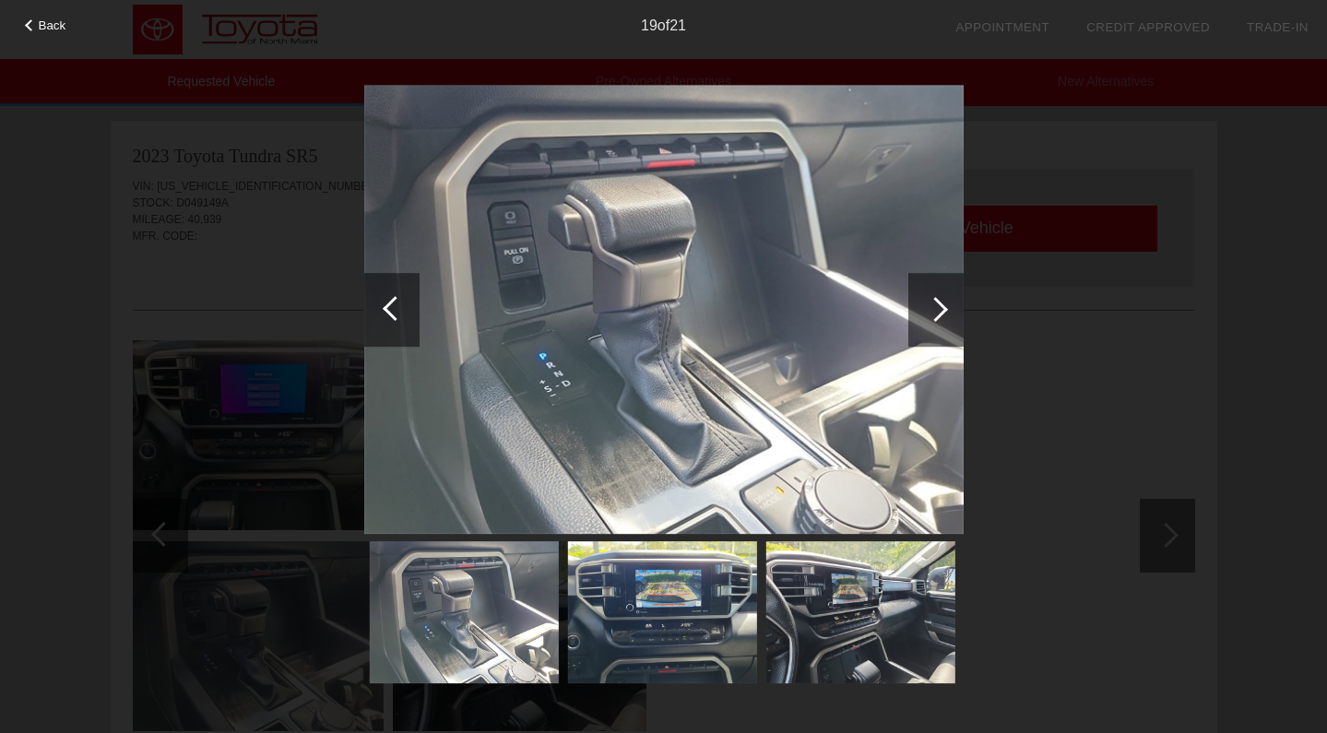
click at [932, 315] on div at bounding box center [935, 309] width 25 height 25
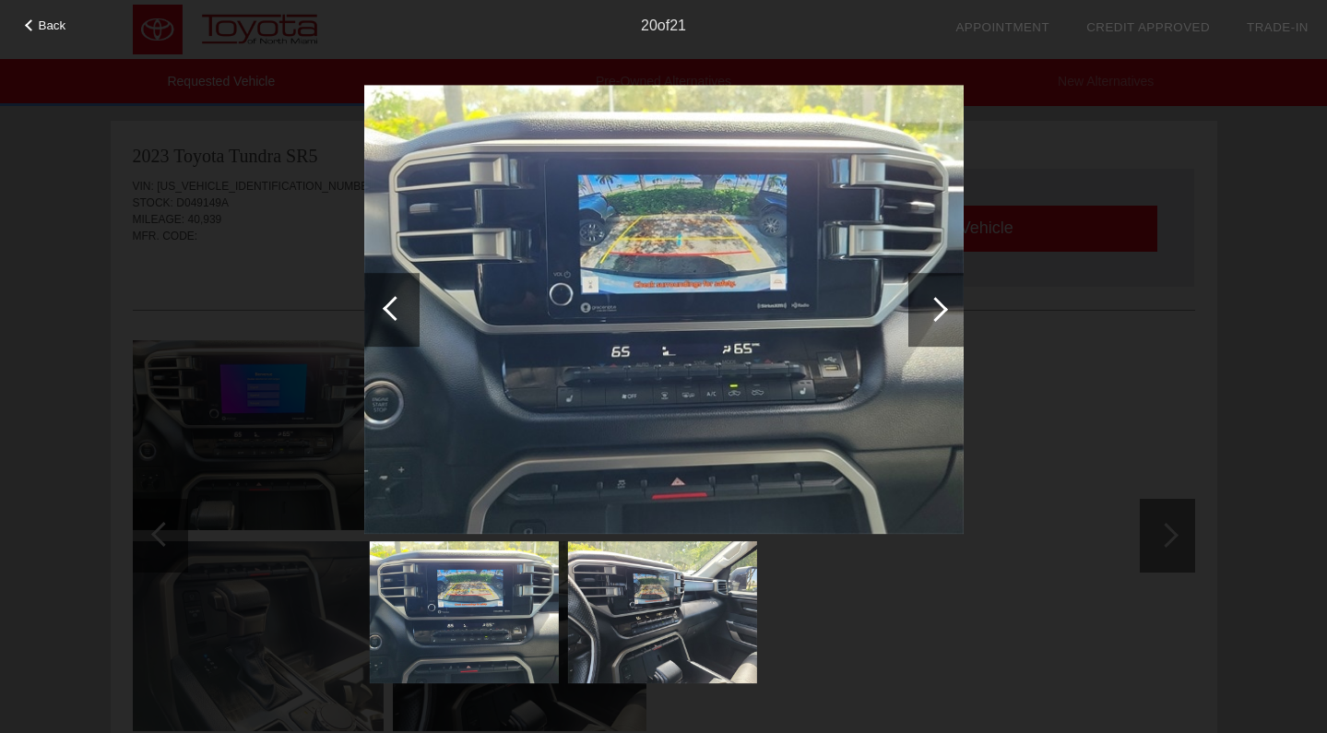
click at [932, 315] on div at bounding box center [935, 309] width 25 height 25
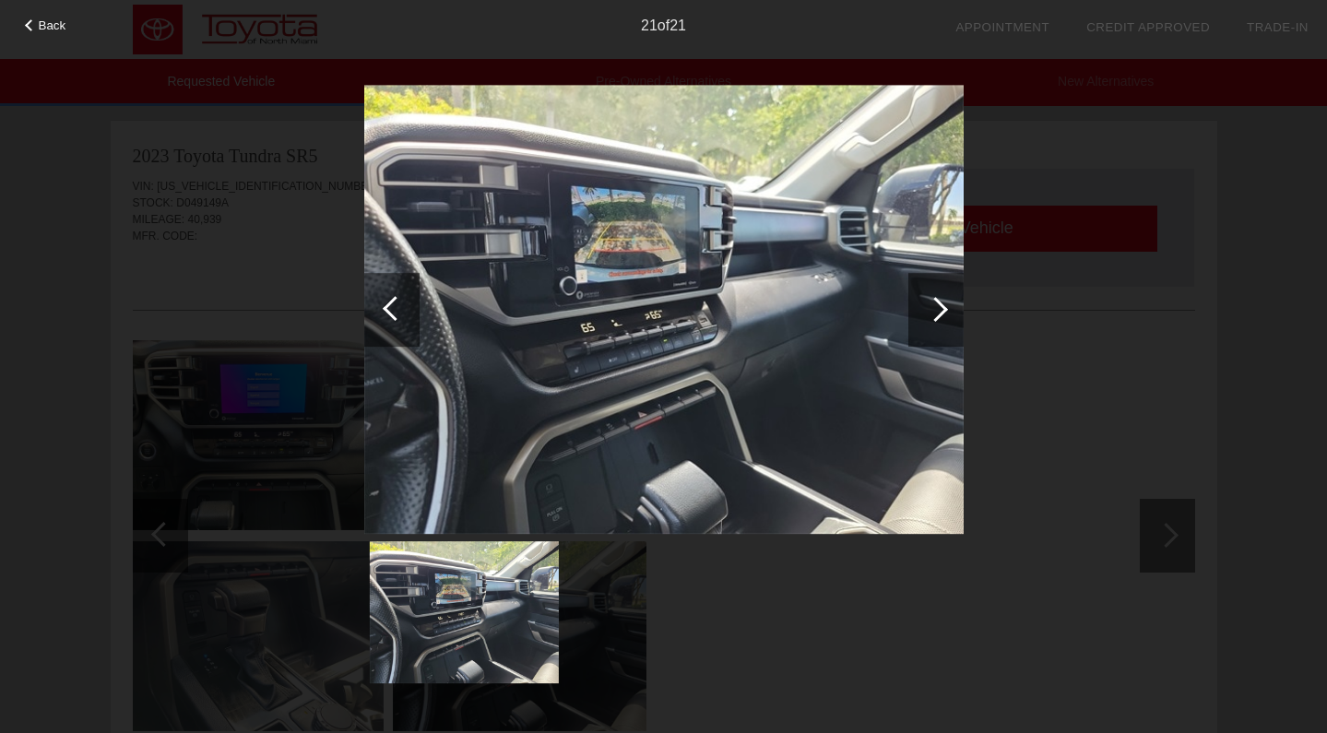
click at [932, 315] on div at bounding box center [935, 309] width 25 height 25
click at [1131, 203] on div "Back 21 of 21" at bounding box center [663, 366] width 1327 height 733
click at [61, 26] on span "Back" at bounding box center [53, 25] width 28 height 14
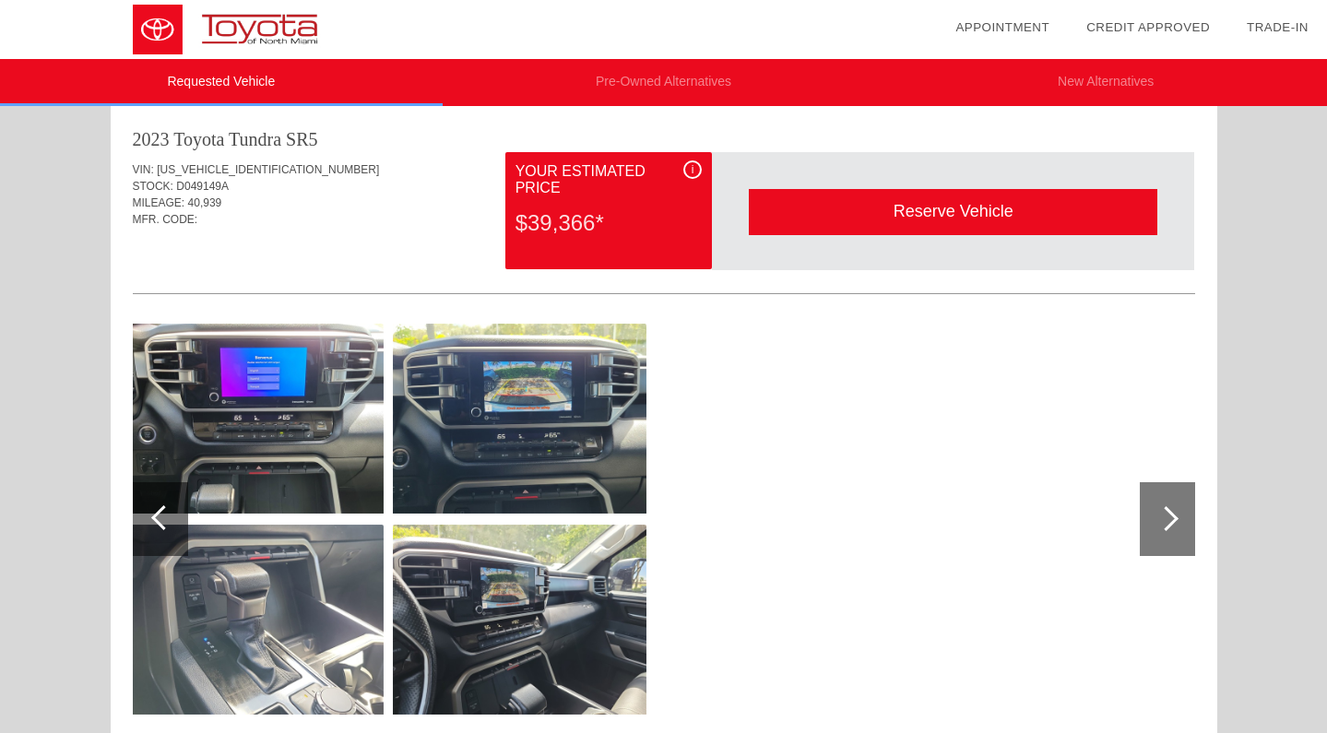
scroll to position [18, 0]
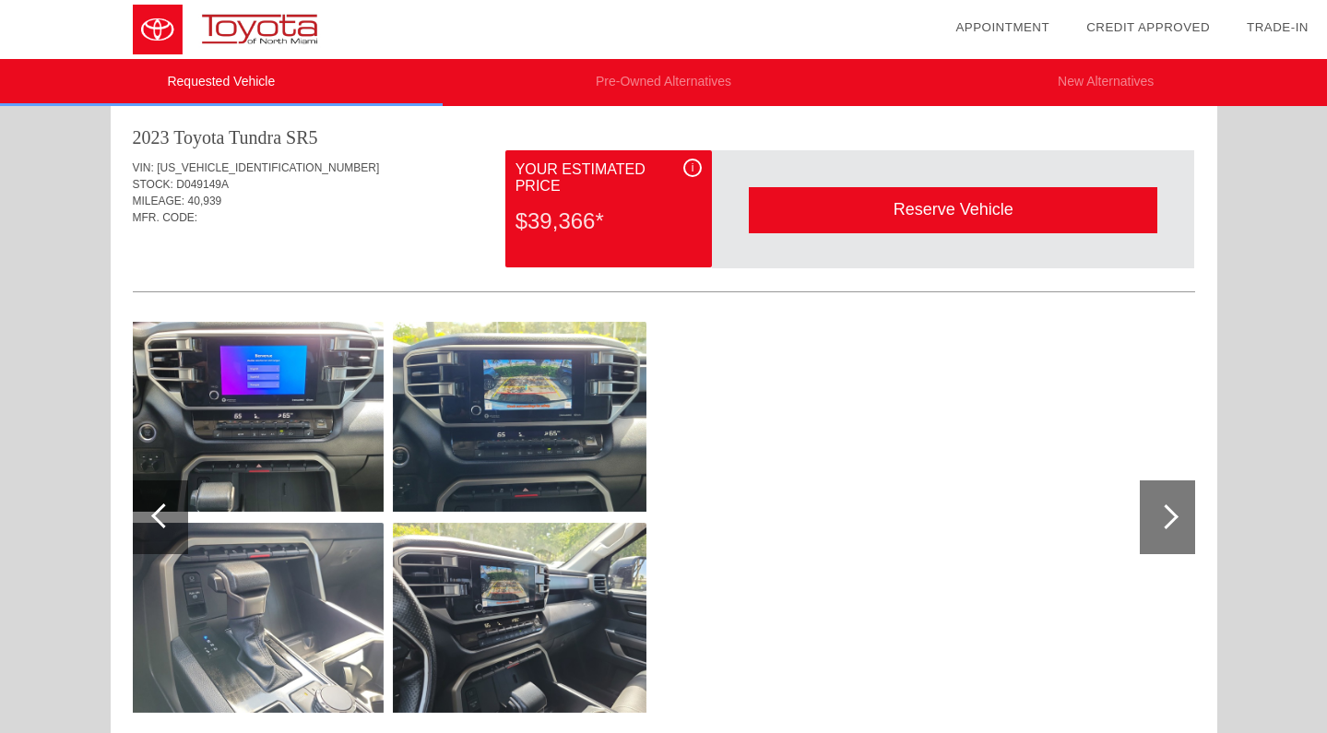
click at [694, 167] on div "i" at bounding box center [692, 168] width 18 height 18
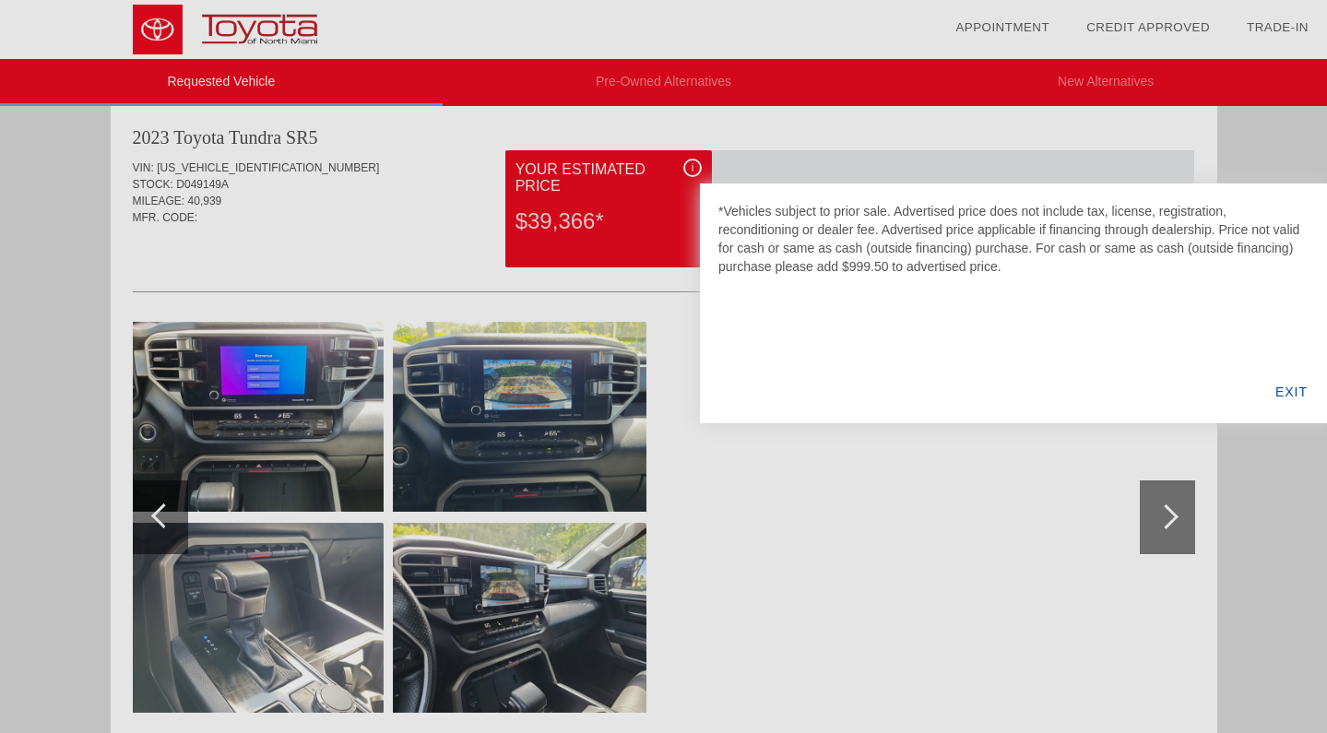
click at [1084, 102] on div at bounding box center [663, 366] width 1327 height 733
click at [1289, 385] on div "EXIT" at bounding box center [1291, 392] width 71 height 63
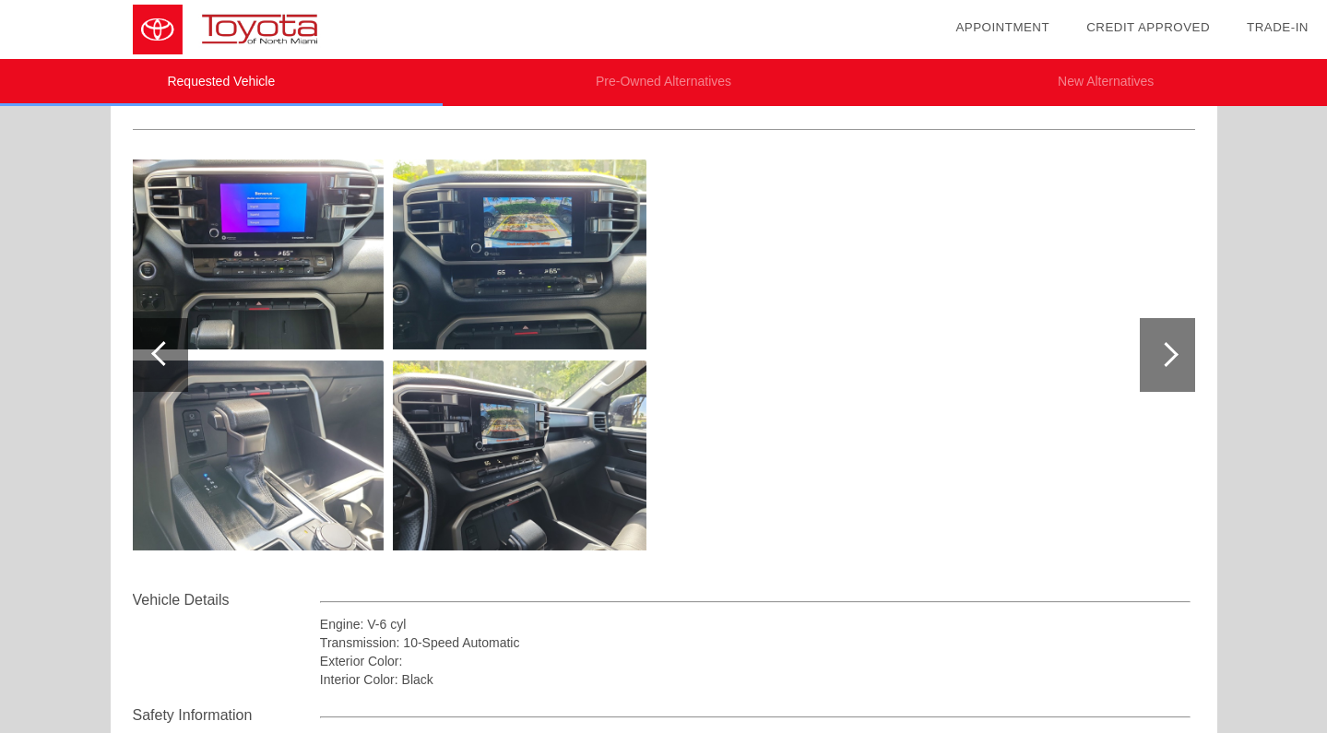
scroll to position [186, 0]
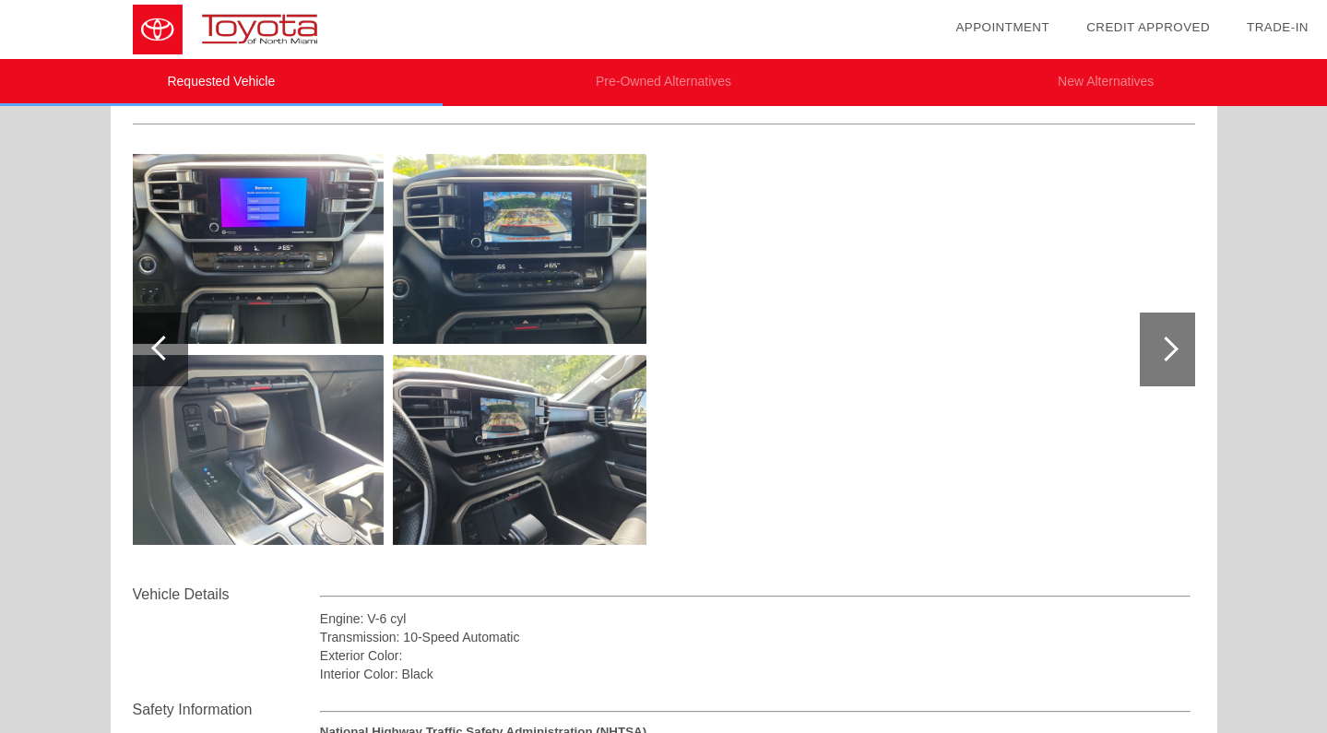
click at [1167, 350] on div at bounding box center [1166, 349] width 25 height 25
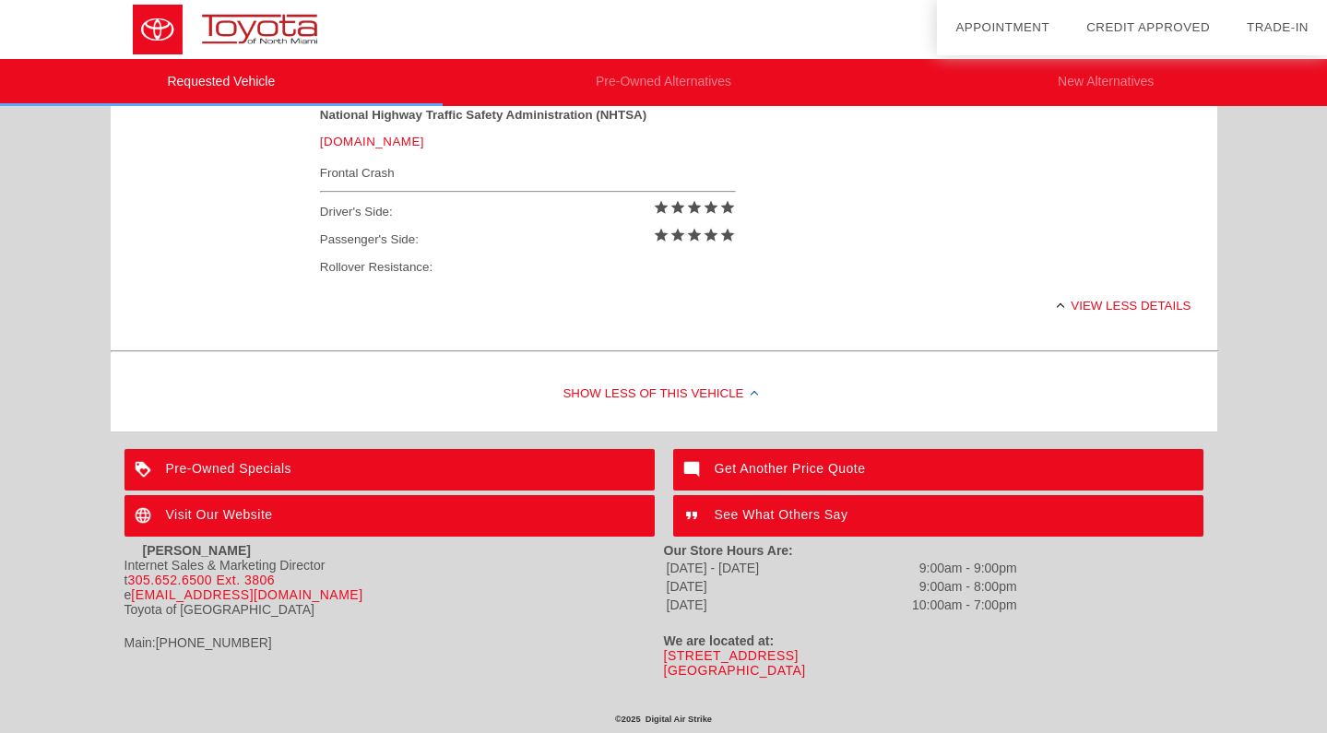
scroll to position [803, 0]
